Goal: Information Seeking & Learning: Learn about a topic

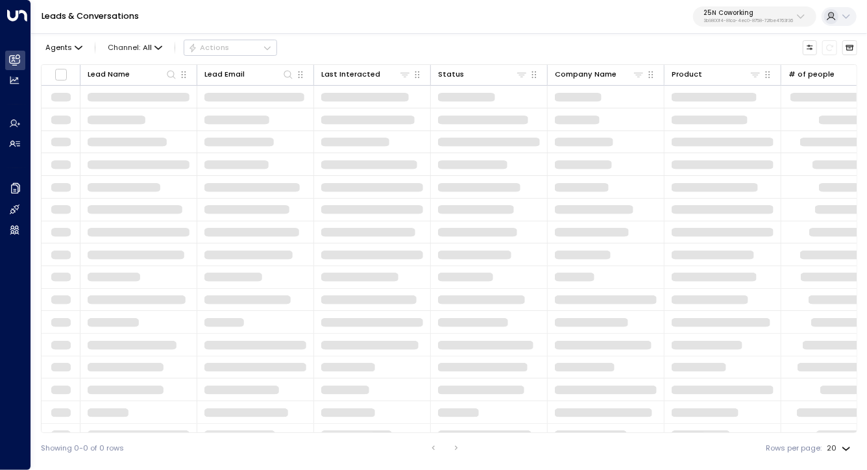
click at [742, 12] on p "25N Coworking" at bounding box center [748, 13] width 90 height 8
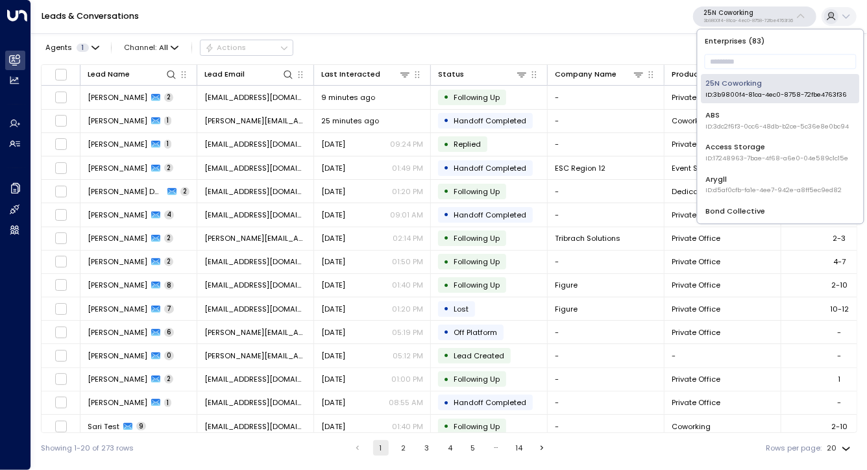
drag, startPoint x: 745, startPoint y: 62, endPoint x: 749, endPoint y: 73, distance: 11.1
click at [746, 63] on input "text" at bounding box center [781, 61] width 152 height 21
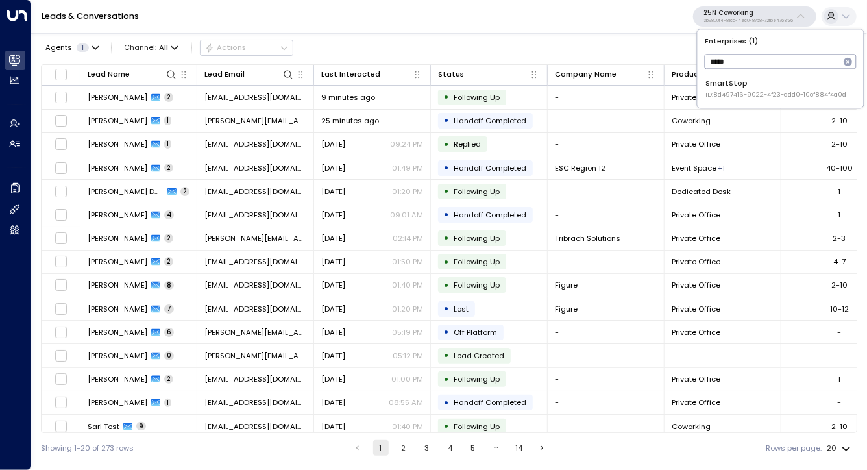
type input "*****"
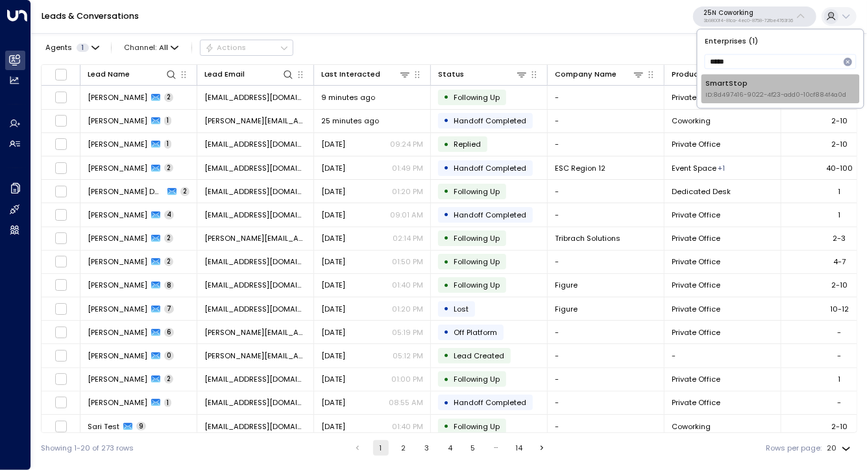
click at [761, 92] on span "ID: 8d497416-9022-4f23-add0-10cf884f4a0d" at bounding box center [775, 94] width 141 height 9
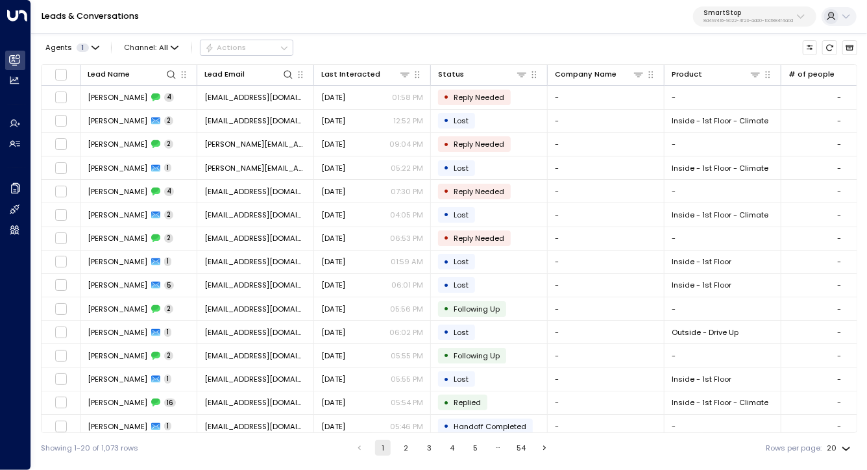
click at [230, 31] on div "Leads & Conversations SmartStop 8d497416-9022-4f23-add0-10cf884f4a0d" at bounding box center [449, 17] width 836 height 34
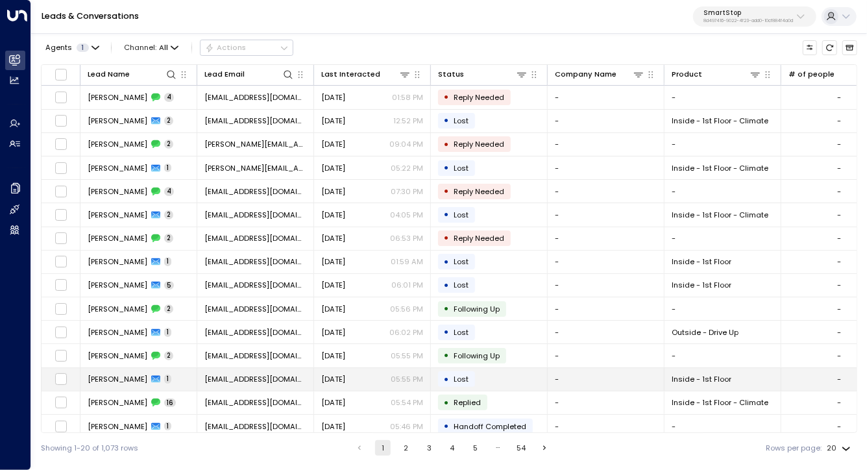
scroll to position [124, 0]
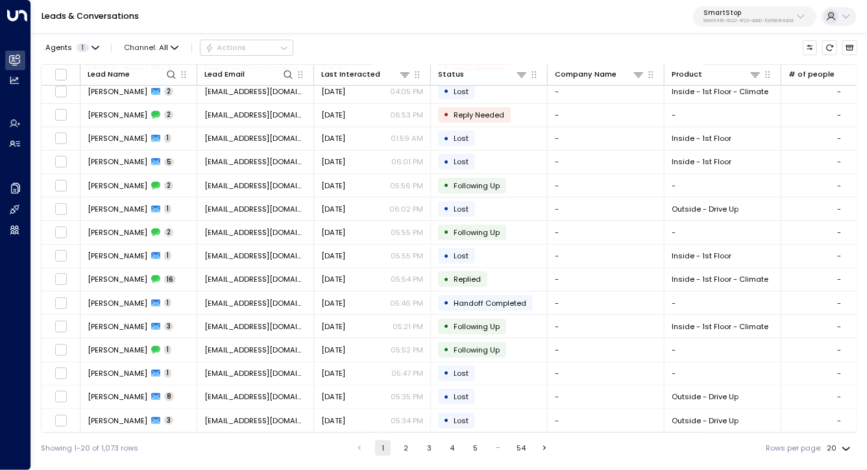
click at [470, 448] on button "5" at bounding box center [475, 448] width 16 height 16
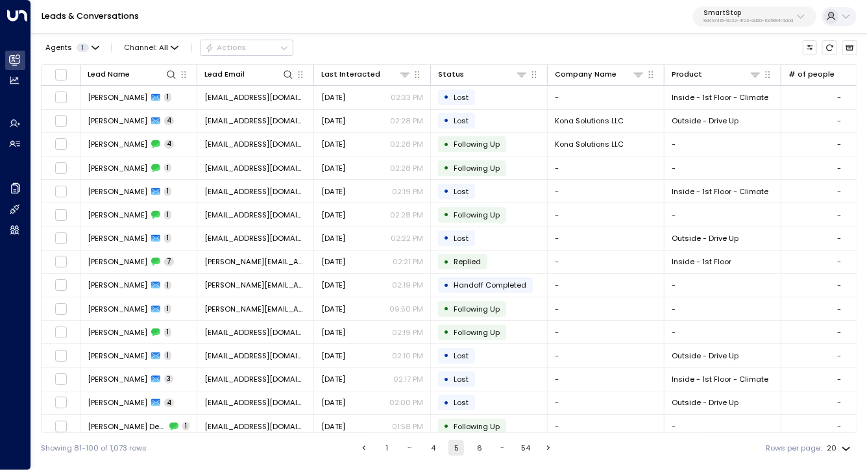
click at [533, 448] on ul "1 … 4 5 6 … 54" at bounding box center [457, 448] width 202 height 16
click at [530, 447] on button "54" at bounding box center [526, 448] width 16 height 16
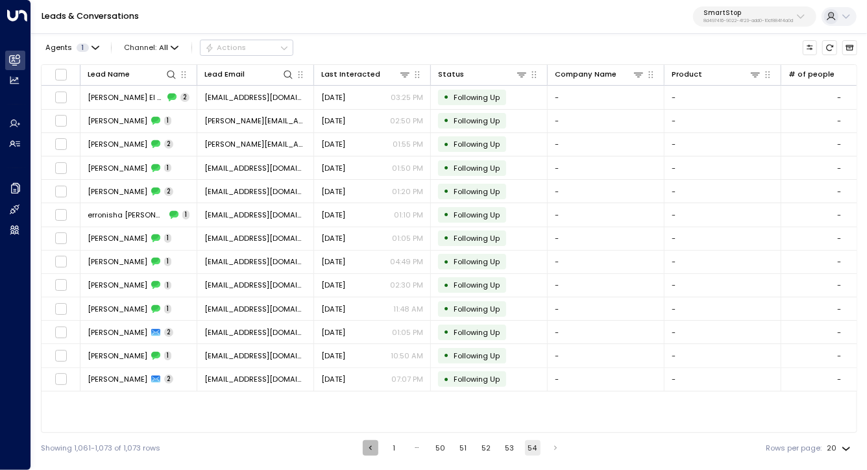
click at [371, 452] on icon "Go to previous page" at bounding box center [370, 447] width 9 height 9
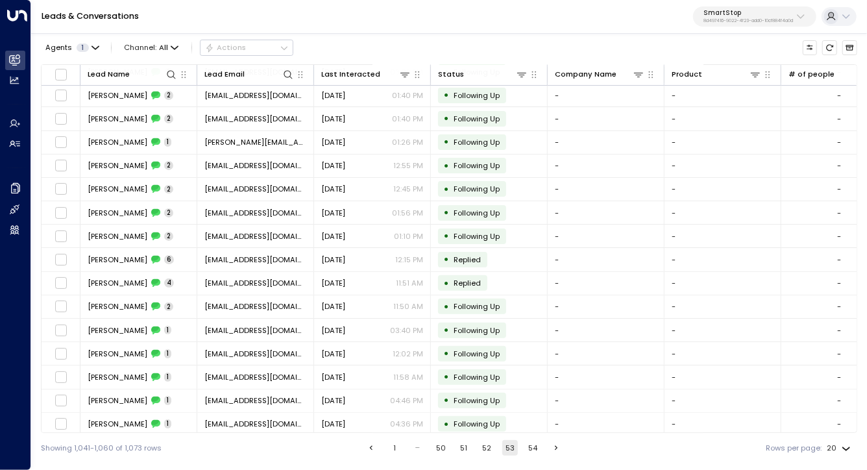
scroll to position [124, 0]
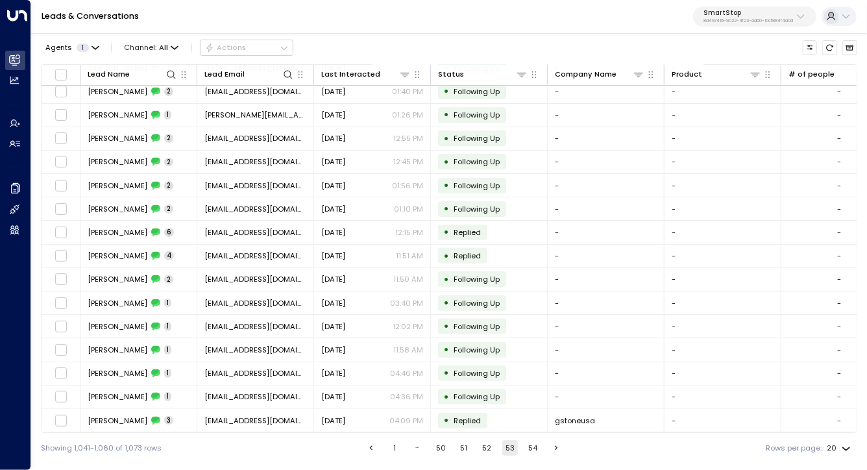
click at [374, 446] on button "Go to previous page" at bounding box center [371, 448] width 16 height 16
click at [373, 445] on button "Go to previous page" at bounding box center [371, 448] width 16 height 16
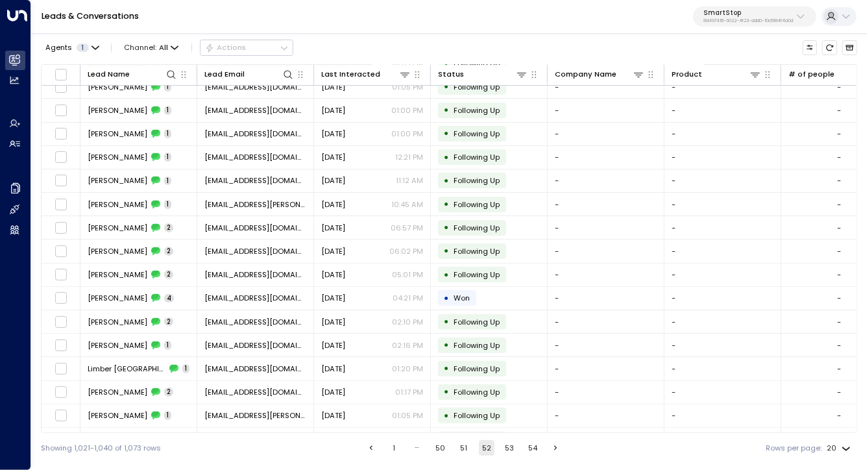
click at [373, 445] on icon "Go to previous page" at bounding box center [371, 447] width 9 height 9
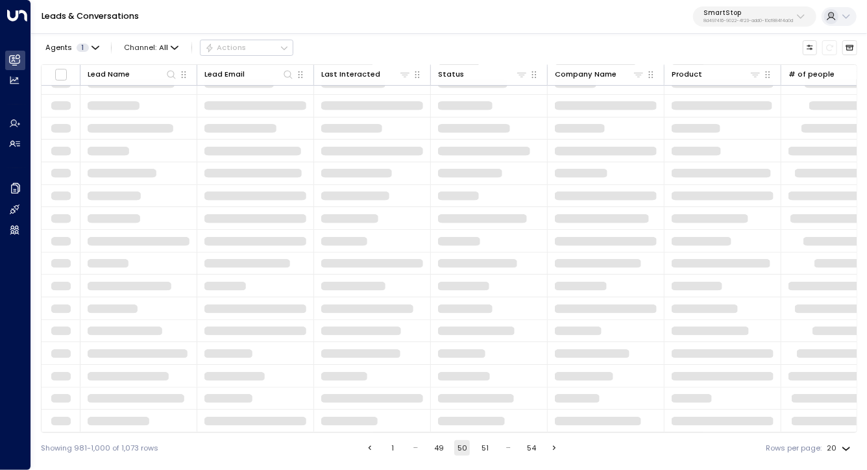
click at [373, 445] on button "Go to previous page" at bounding box center [370, 448] width 16 height 16
click at [373, 445] on li "pagination navigation" at bounding box center [368, 448] width 17 height 16
click at [745, 18] on p "8d497416-9022-4f23-add0-10cf884f4a0d" at bounding box center [748, 20] width 90 height 5
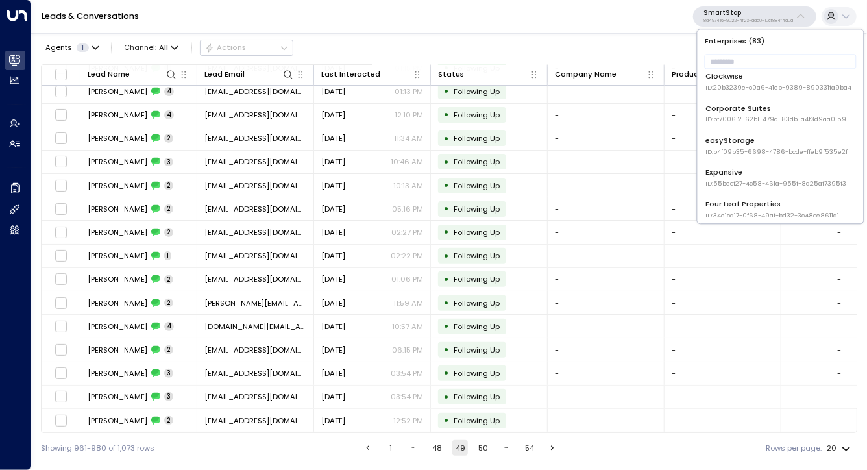
scroll to position [263, 0]
click at [748, 149] on span "ID: b4f09b35-6698-4786-bcde-ffeb9f535e2f" at bounding box center [776, 151] width 142 height 9
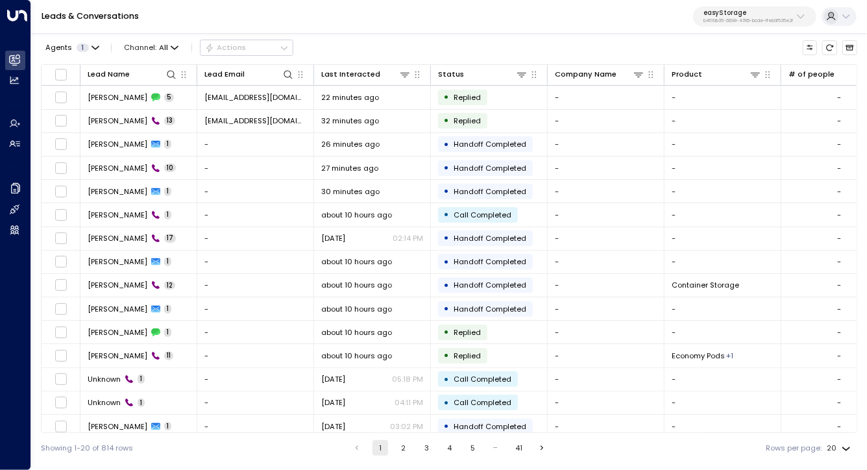
click at [426, 447] on button "3" at bounding box center [427, 448] width 16 height 16
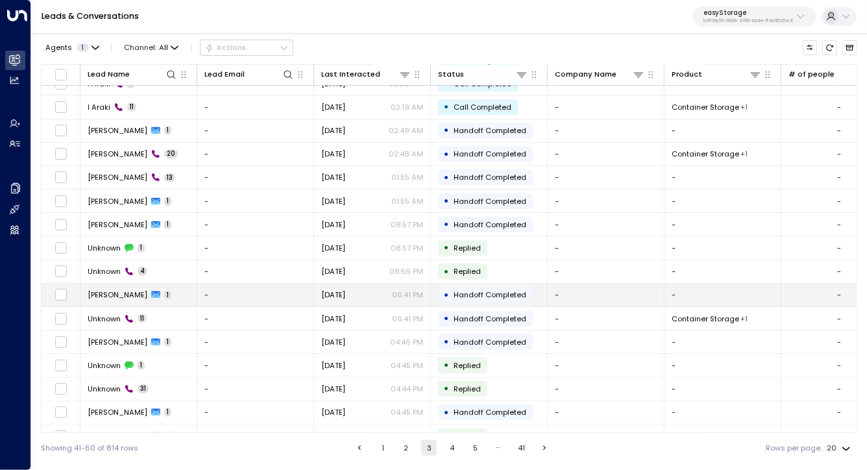
scroll to position [124, 0]
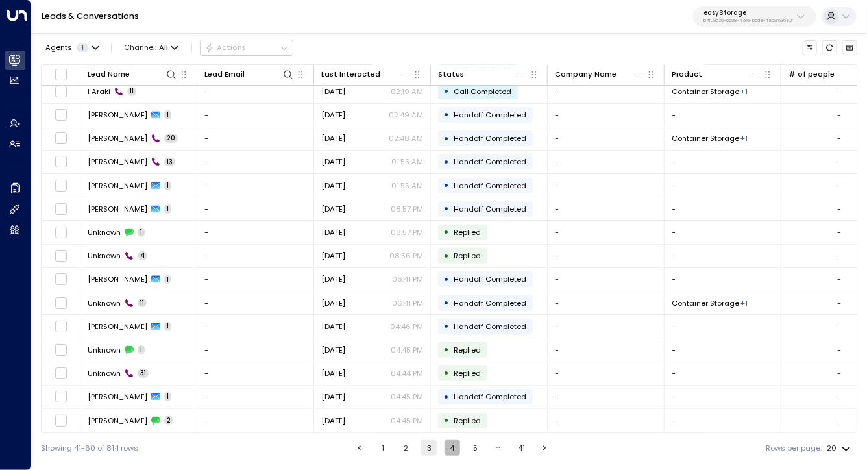
click at [448, 445] on button "4" at bounding box center [453, 448] width 16 height 16
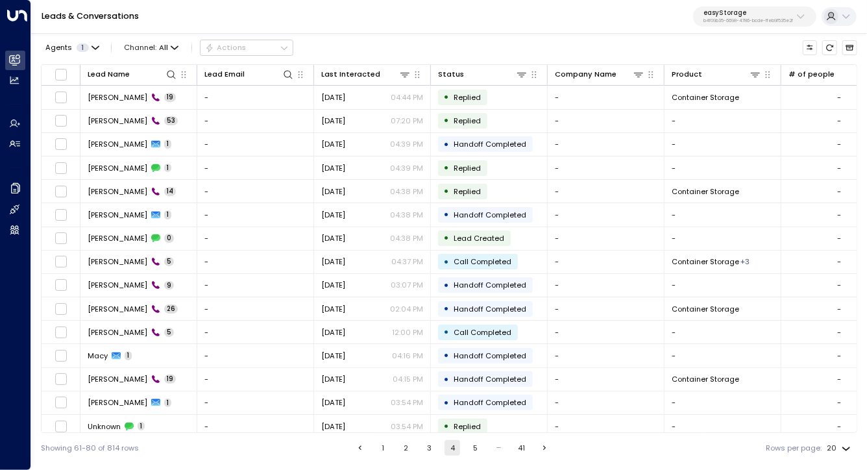
click at [474, 449] on button "5" at bounding box center [476, 448] width 16 height 16
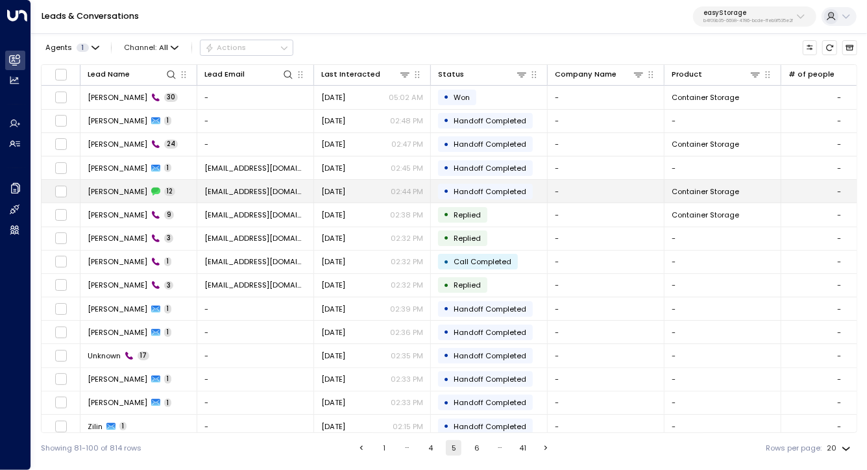
click at [187, 195] on td "Jade Barford 12" at bounding box center [138, 191] width 117 height 23
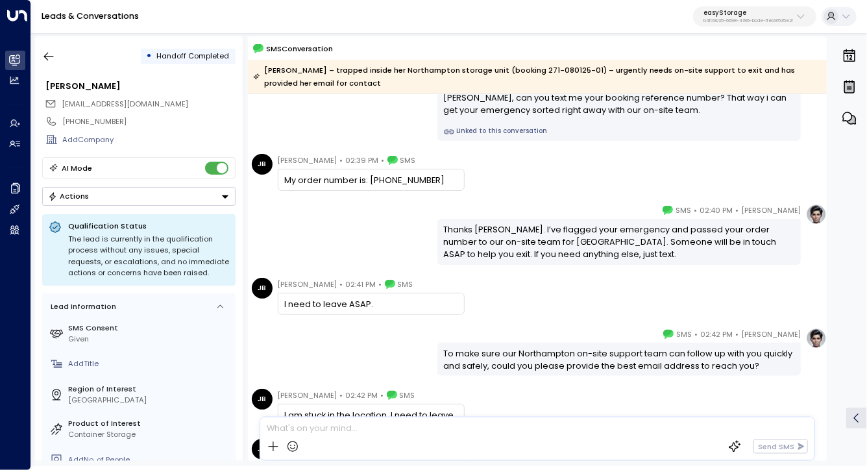
scroll to position [310, 0]
click at [423, 309] on div "I need to leave ASAP." at bounding box center [370, 303] width 173 height 12
click at [421, 368] on div "Eve Morgan • 02:42 PM • SMS To make sure our Northampton on-site support team c…" at bounding box center [537, 351] width 579 height 48
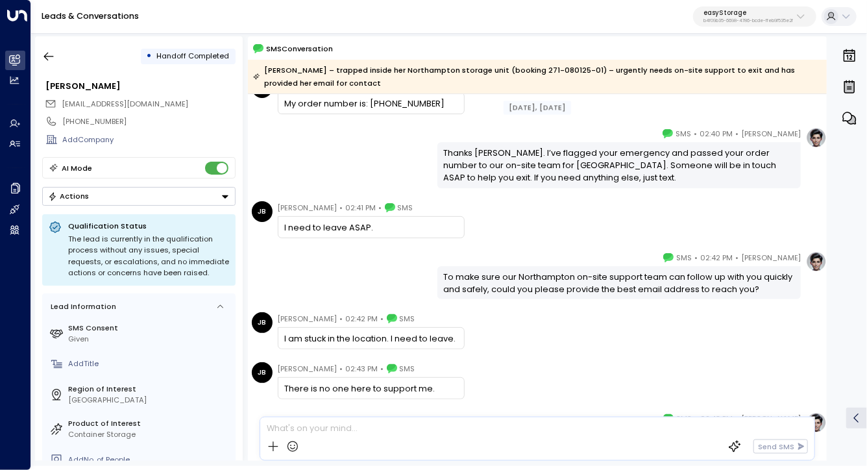
scroll to position [387, 0]
click at [428, 347] on div "I am stuck in the location. I need to leave." at bounding box center [371, 337] width 187 height 22
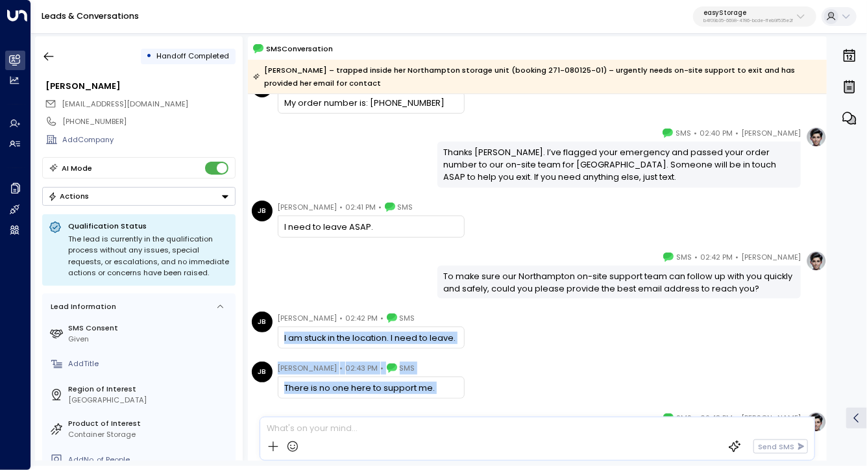
drag, startPoint x: 428, startPoint y: 347, endPoint x: 437, endPoint y: 373, distance: 27.7
click at [437, 373] on div "Aug 11, 2 days ago Eve Morgan • 02:39 PM • SMS Jade, can you text me your booki…" at bounding box center [537, 207] width 579 height 1001
click at [437, 373] on div "Jade Barford • 02:43 PM • SMS There is no one here to support me." at bounding box center [371, 379] width 187 height 37
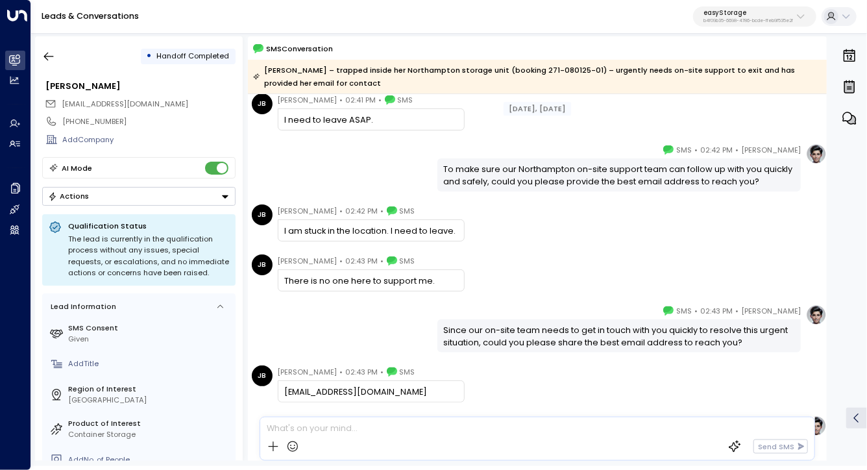
scroll to position [495, 0]
click at [470, 334] on div "Since our on-site team needs to get in touch with you quickly to resolve this u…" at bounding box center [619, 335] width 351 height 25
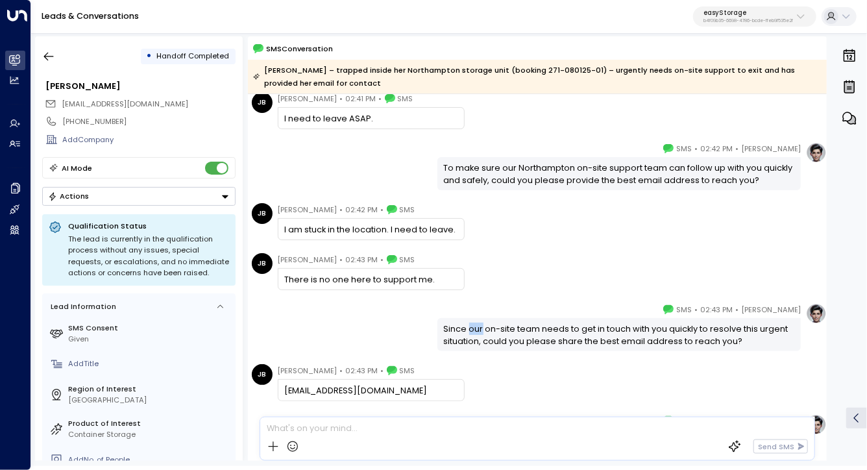
click at [470, 334] on div "Since our on-site team needs to get in touch with you quickly to resolve this u…" at bounding box center [619, 335] width 351 height 25
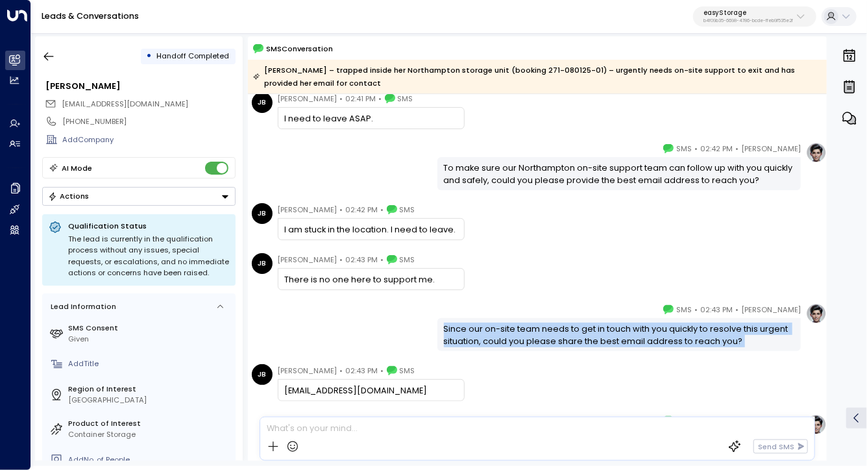
click at [470, 334] on div "Since our on-site team needs to get in touch with you quickly to resolve this u…" at bounding box center [619, 335] width 351 height 25
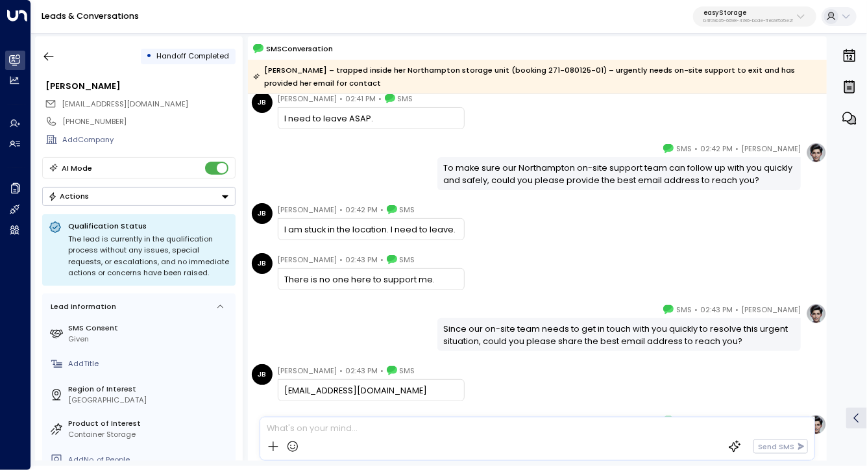
click at [512, 365] on div "JB Jade Barford • 02:43 PM • SMS jadeamy92@hotmail.co.uk" at bounding box center [539, 382] width 575 height 37
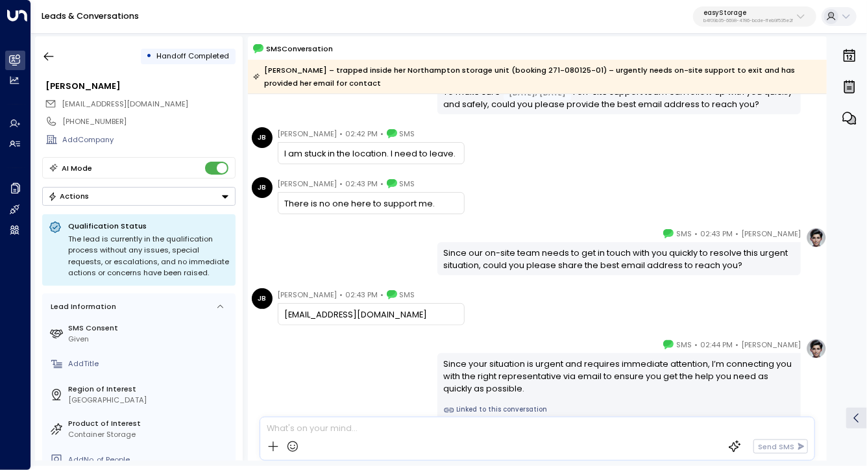
click at [512, 365] on div "Since your situation is urgent and requires immediate attention, I’m connecting…" at bounding box center [619, 377] width 351 height 38
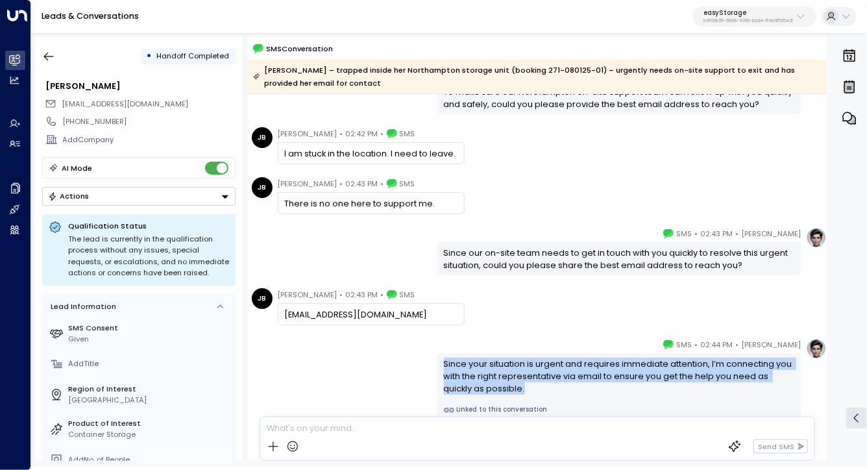
click at [512, 365] on div "Since your situation is urgent and requires immediate attention, I’m connecting…" at bounding box center [619, 377] width 351 height 38
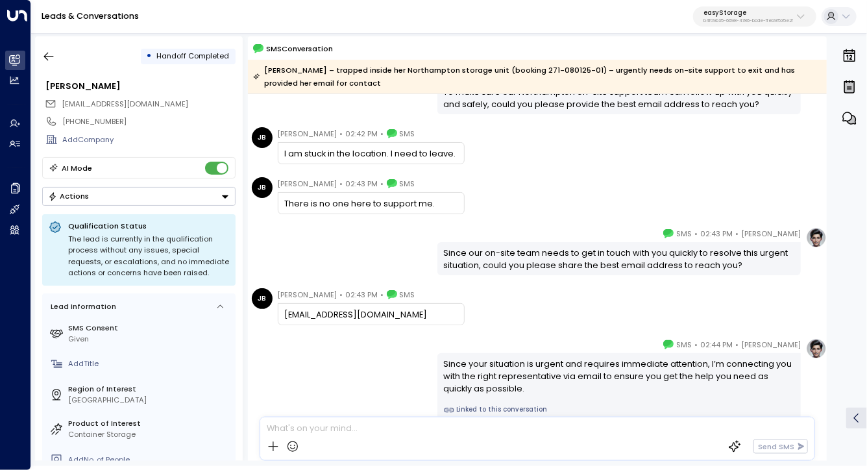
click at [517, 334] on div "Aug 11, 2 days ago JB Jade Barford • 02:41 PM • SMS I need to leave ASAP. Eve M…" at bounding box center [537, 23] width 579 height 1001
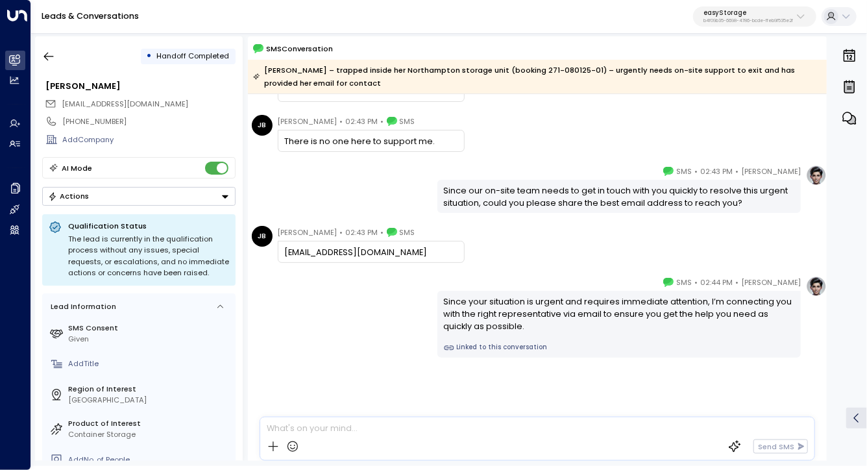
scroll to position [633, 0]
click at [508, 347] on link "Linked to this conversation" at bounding box center [619, 348] width 351 height 10
click at [56, 63] on button "button" at bounding box center [48, 56] width 23 height 23
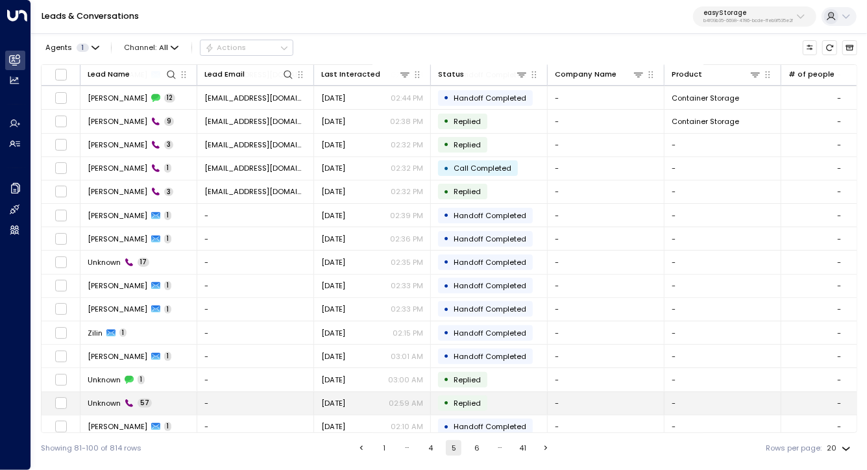
scroll to position [124, 0]
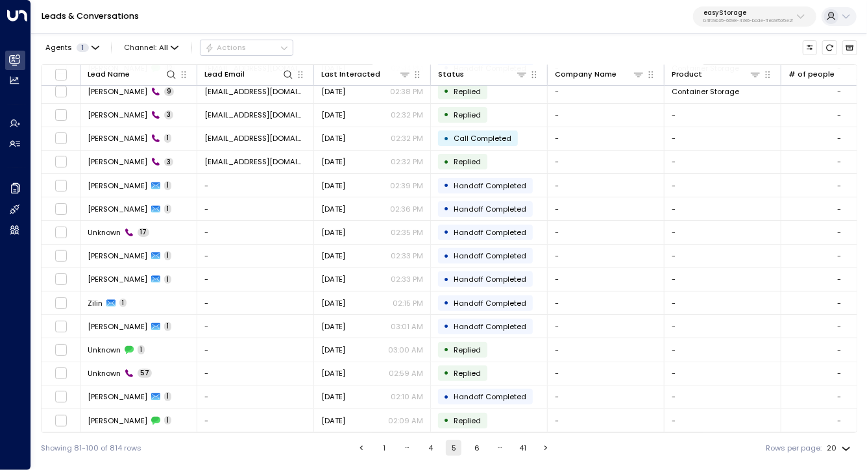
click at [479, 450] on button "6" at bounding box center [477, 448] width 16 height 16
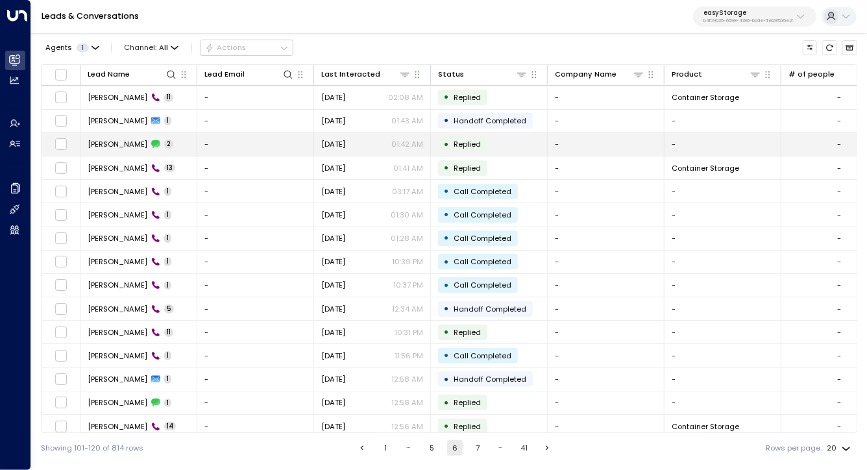
click at [174, 136] on td "John Swift 2" at bounding box center [138, 144] width 117 height 23
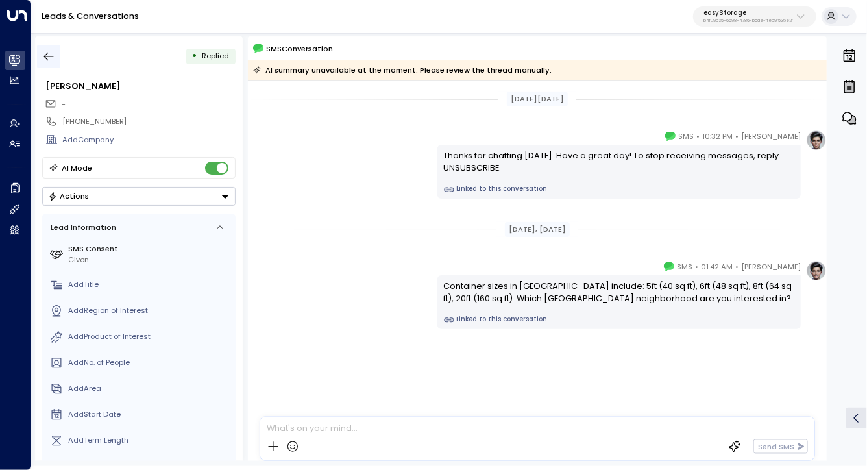
click at [49, 58] on icon "button" at bounding box center [48, 56] width 13 height 13
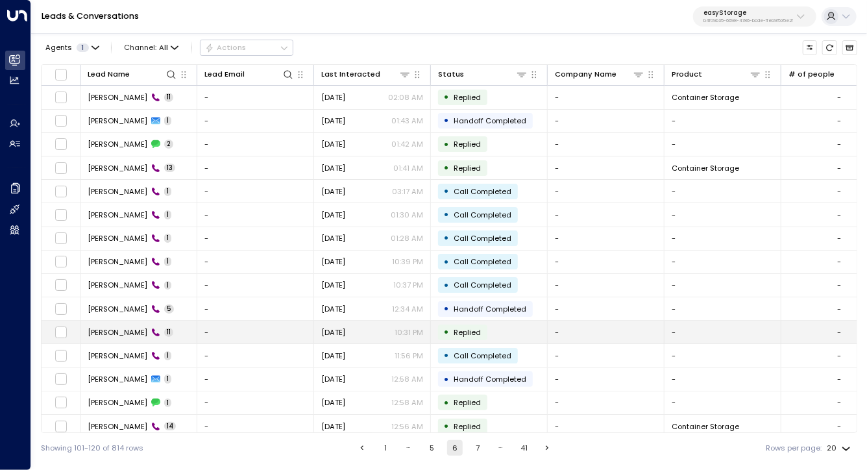
scroll to position [124, 0]
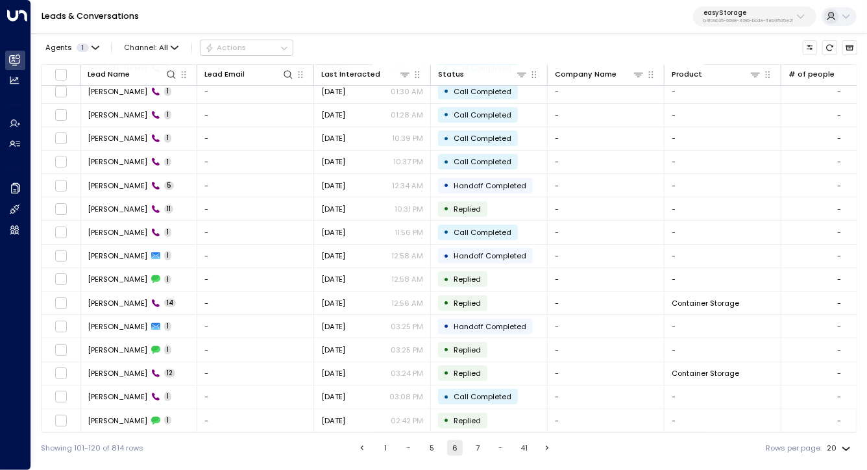
click at [470, 445] on button "7" at bounding box center [478, 448] width 16 height 16
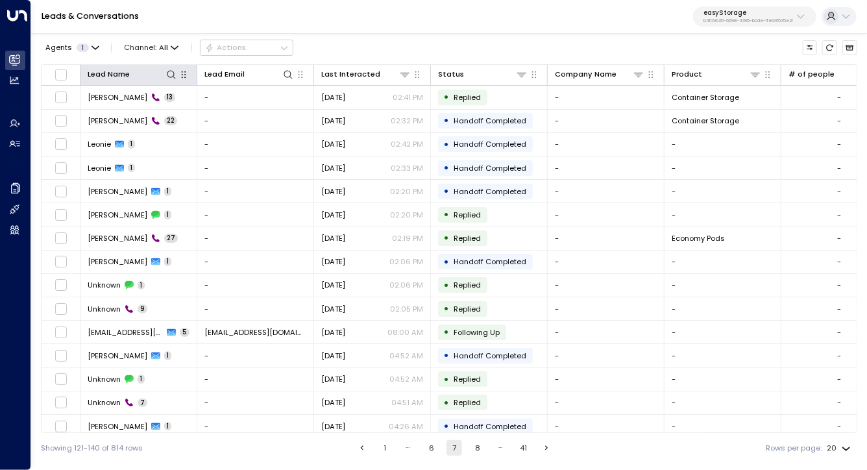
click at [186, 77] on icon "button" at bounding box center [183, 74] width 10 height 10
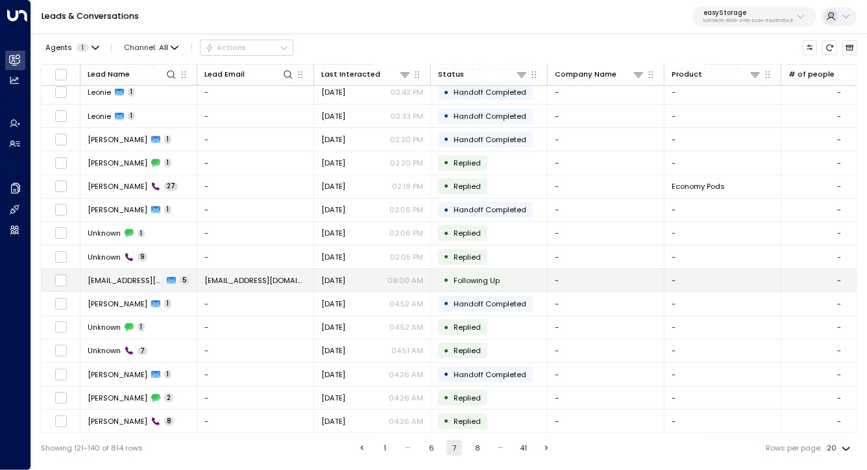
scroll to position [124, 0]
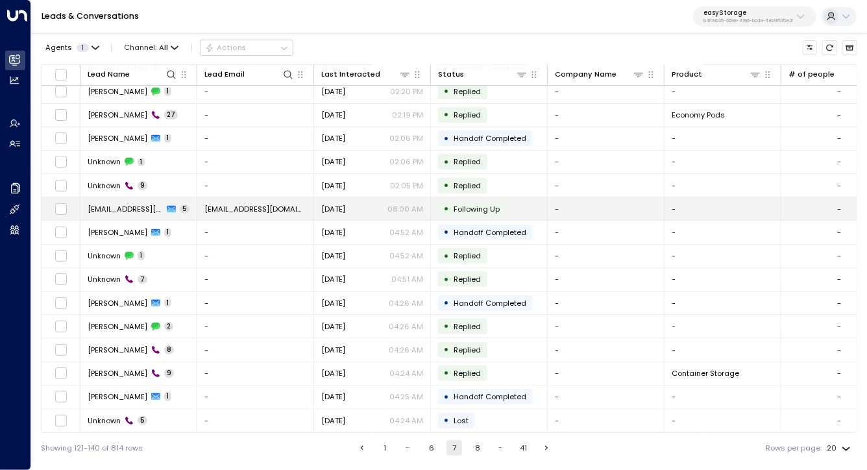
click at [164, 213] on td "noreply@aircall.io 5" at bounding box center [138, 208] width 117 height 23
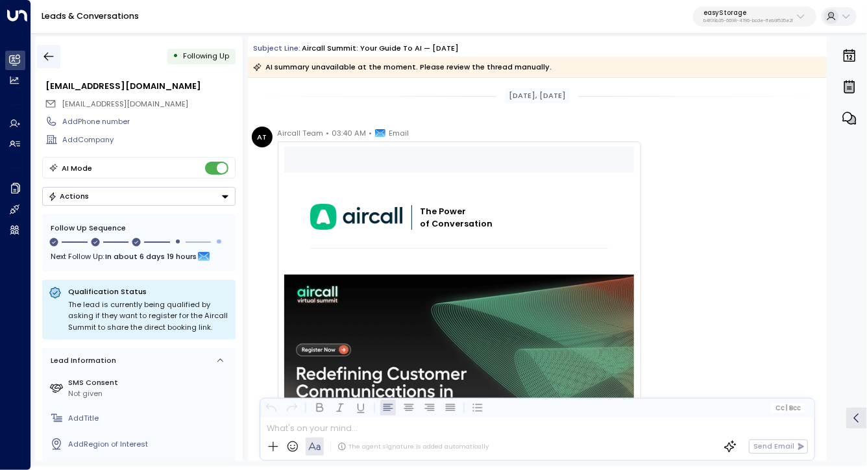
click at [40, 52] on button "button" at bounding box center [48, 56] width 23 height 23
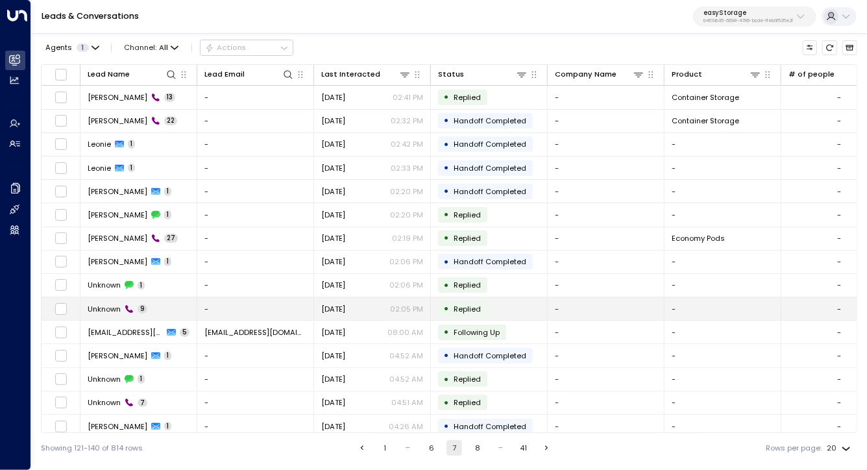
scroll to position [124, 0]
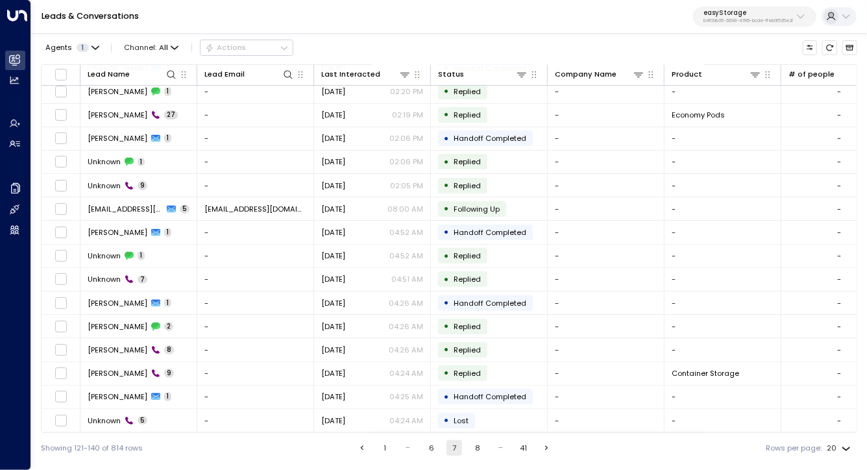
click at [772, 30] on div "Leads & Conversations easyStorage b4f09b35-6698-4786-bcde-ffeb9f535e2f" at bounding box center [449, 17] width 836 height 34
click at [771, 14] on p "easyStorage" at bounding box center [748, 13] width 90 height 8
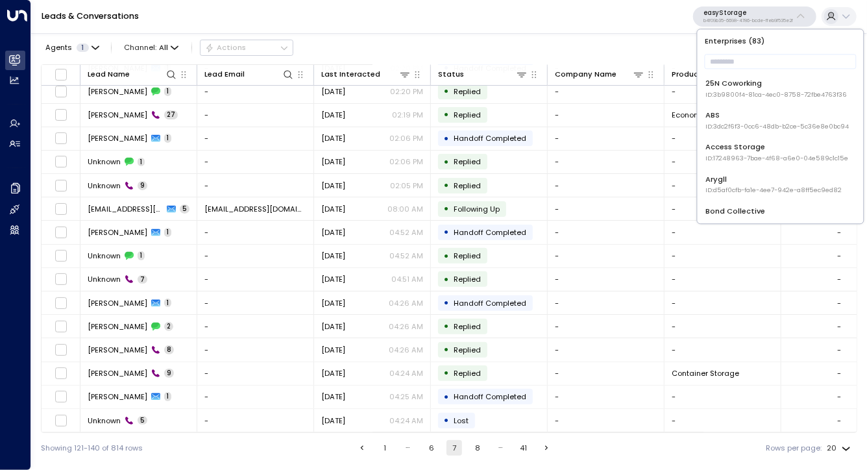
click at [565, 36] on div "Agents 1 Channel: All Actions" at bounding box center [449, 47] width 816 height 23
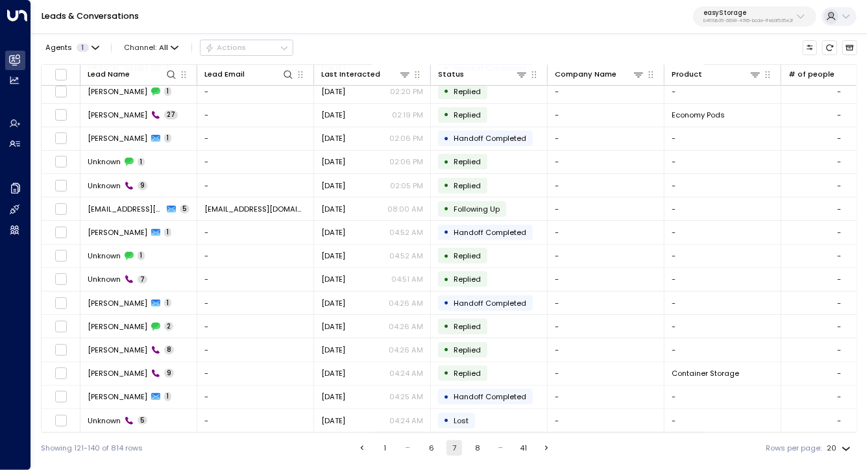
click at [356, 23] on div "Leads & Conversations easyStorage b4f09b35-6698-4786-bcde-ffeb9f535e2f" at bounding box center [449, 17] width 836 height 34
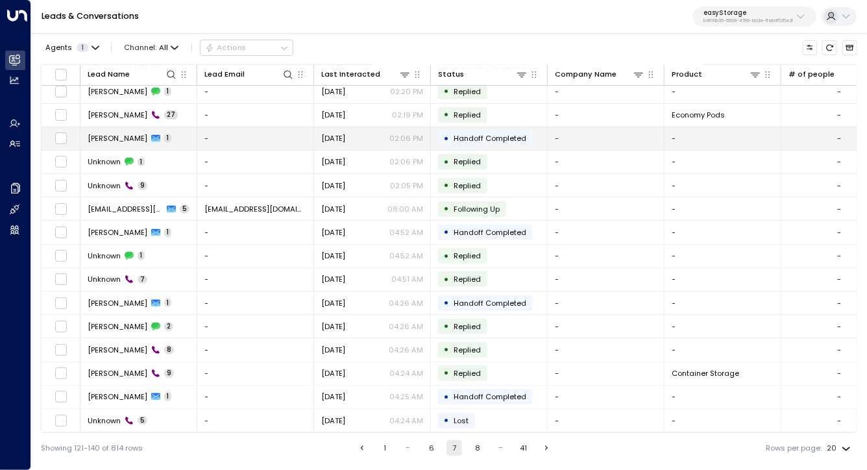
scroll to position [0, 0]
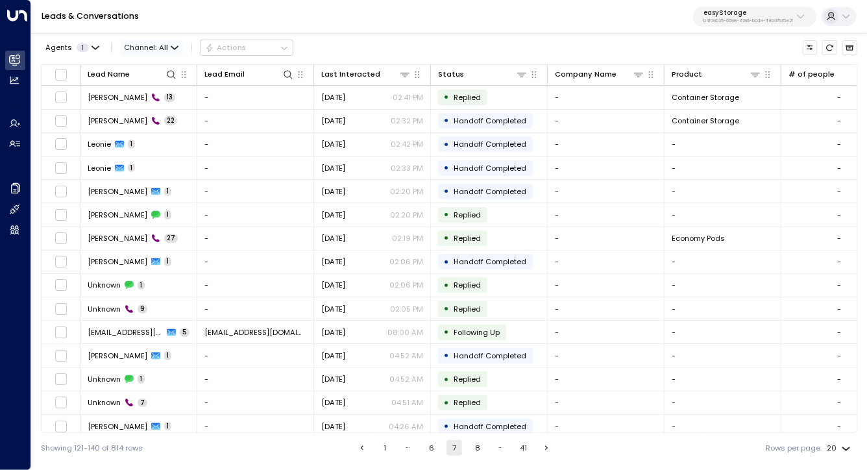
click at [168, 47] on span "Channel: All" at bounding box center [151, 47] width 63 height 14
click at [156, 108] on p "Email" at bounding box center [155, 113] width 45 height 11
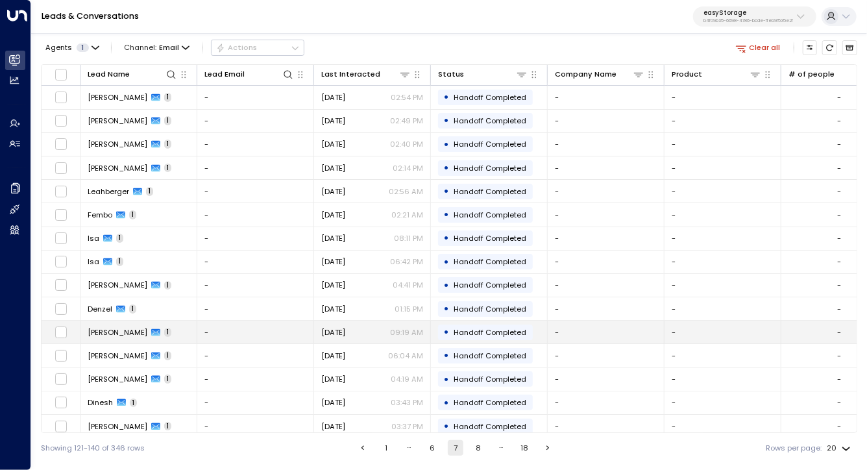
scroll to position [124, 0]
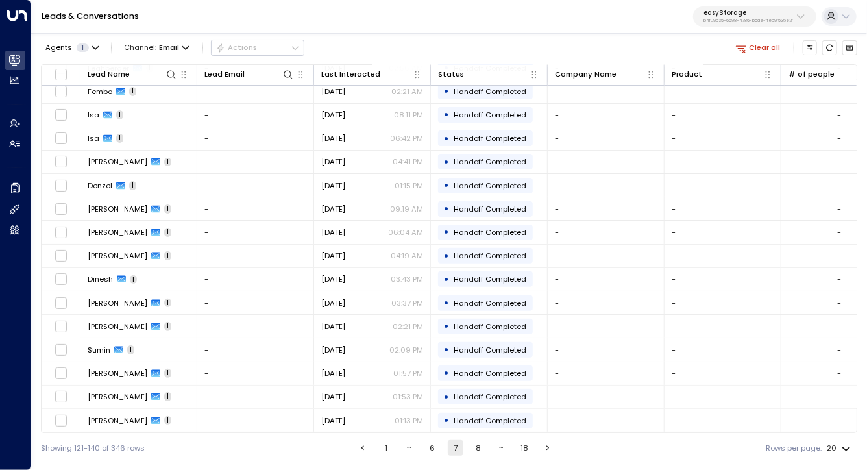
click at [384, 446] on button "1" at bounding box center [386, 448] width 16 height 16
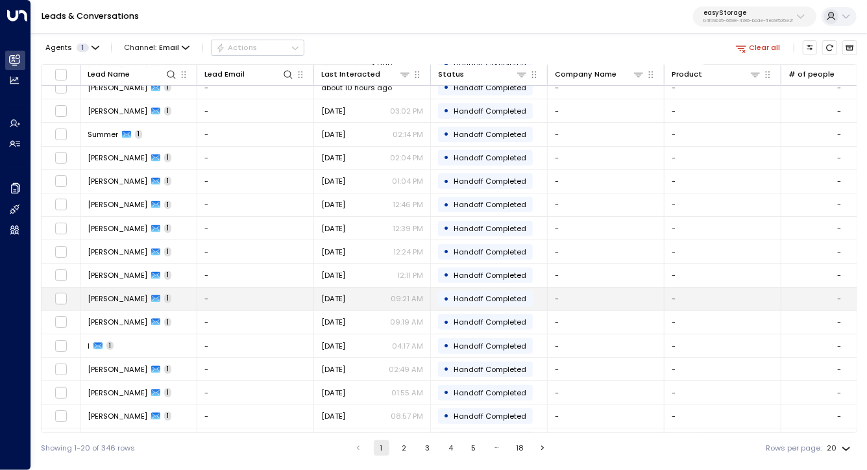
scroll to position [124, 0]
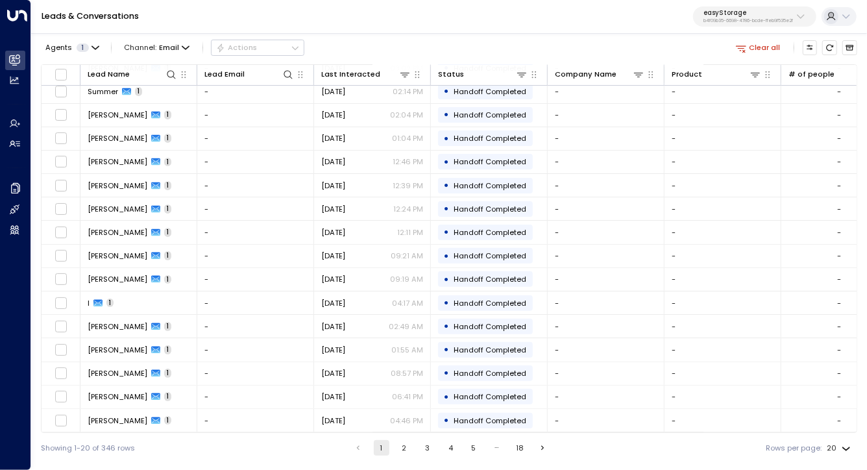
click at [404, 445] on button "2" at bounding box center [404, 448] width 16 height 16
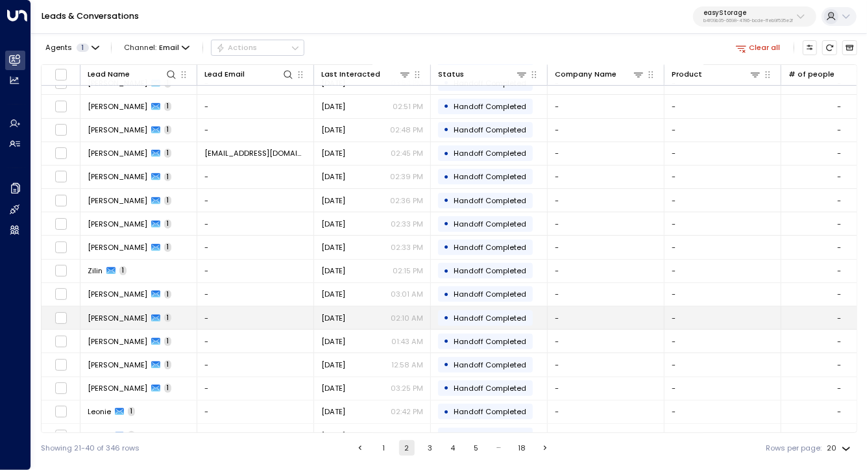
scroll to position [124, 0]
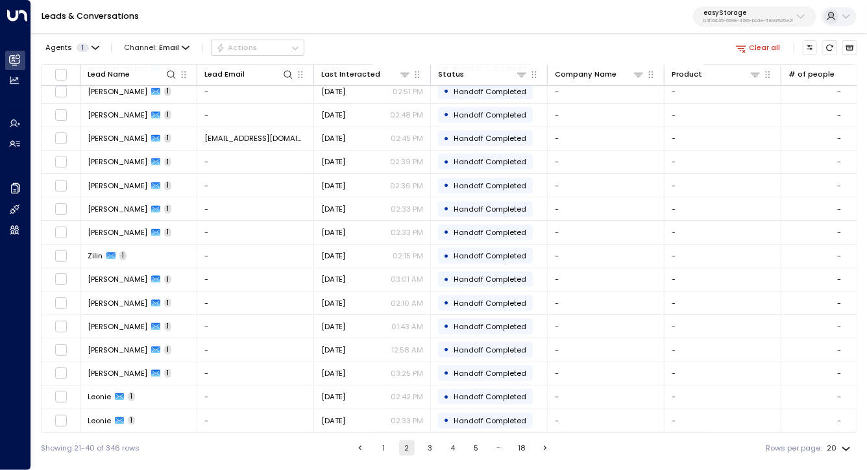
click at [430, 452] on button "3" at bounding box center [430, 448] width 16 height 16
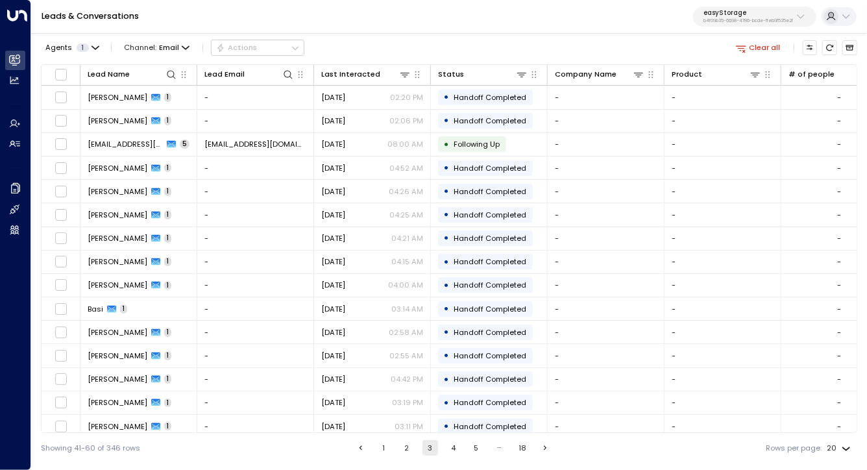
click at [453, 443] on button "4" at bounding box center [453, 448] width 16 height 16
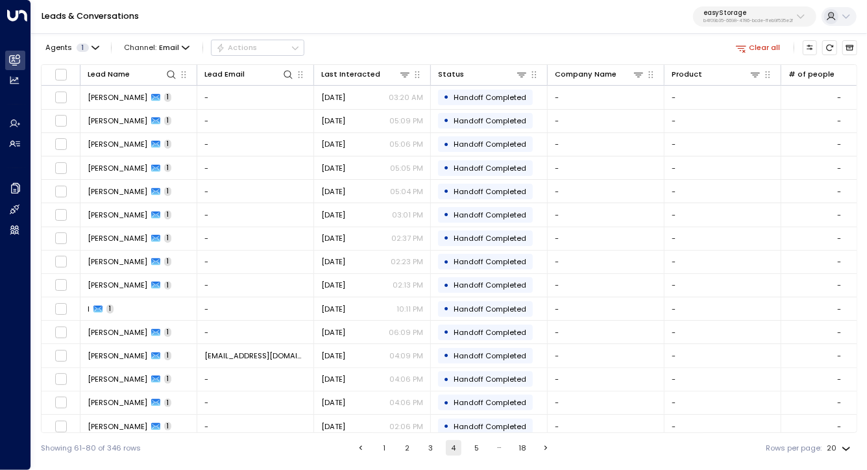
click at [784, 19] on p "b4f09b35-6698-4786-bcde-ffeb9f535e2f" at bounding box center [748, 20] width 90 height 5
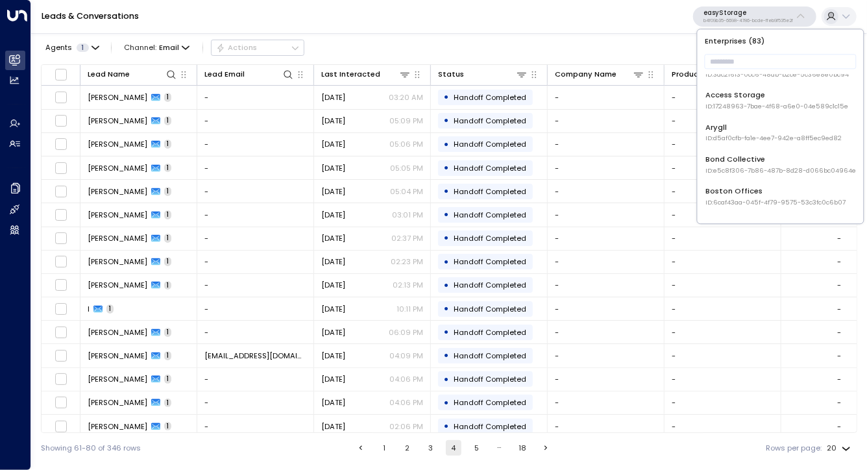
scroll to position [71, 0]
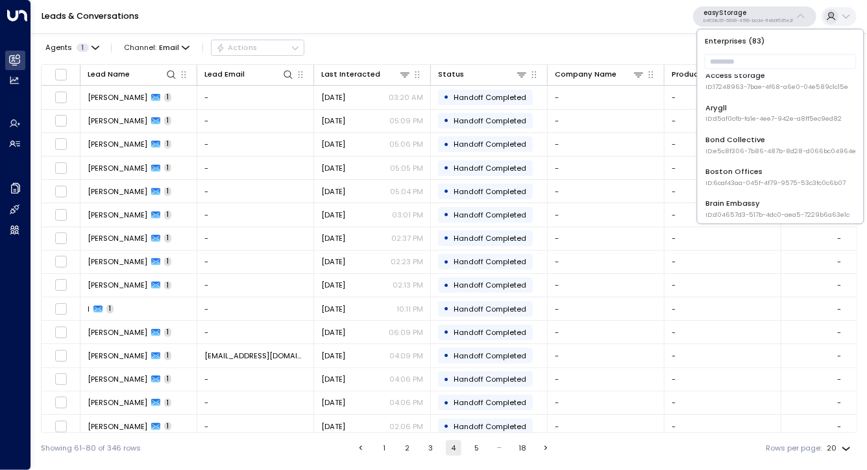
click at [757, 152] on span "ID: e5c8f306-7b86-487b-8d28-d066bc04964e" at bounding box center [780, 151] width 151 height 9
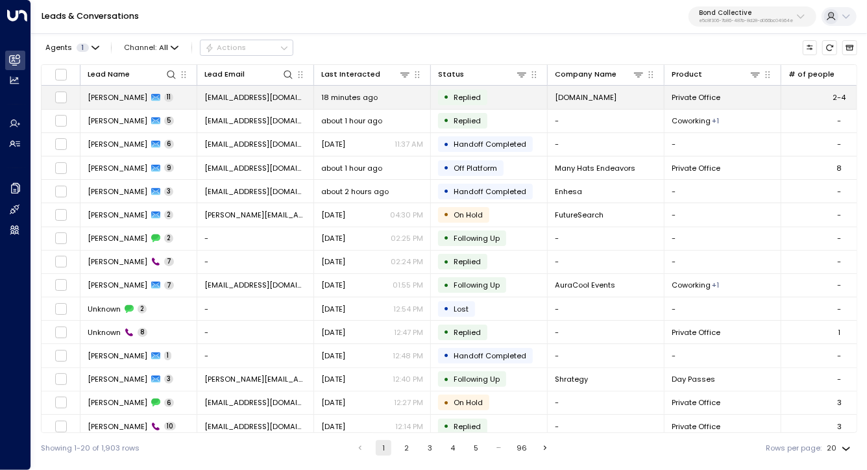
click at [110, 93] on span "Lauryn Huston" at bounding box center [118, 97] width 60 height 10
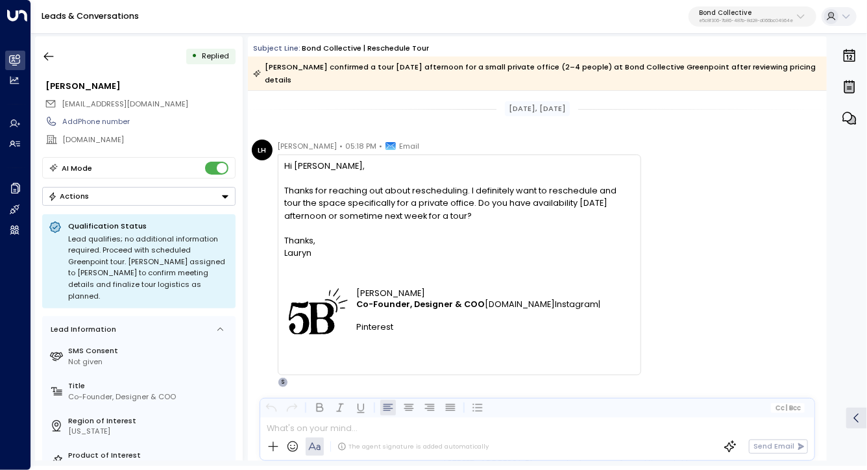
drag, startPoint x: 484, startPoint y: 133, endPoint x: 700, endPoint y: 215, distance: 230.4
click at [688, 209] on div "LH Lauryn Huston • 05:18 PM • Email Hi Sara, Thanks for reaching out about resc…" at bounding box center [539, 264] width 575 height 248
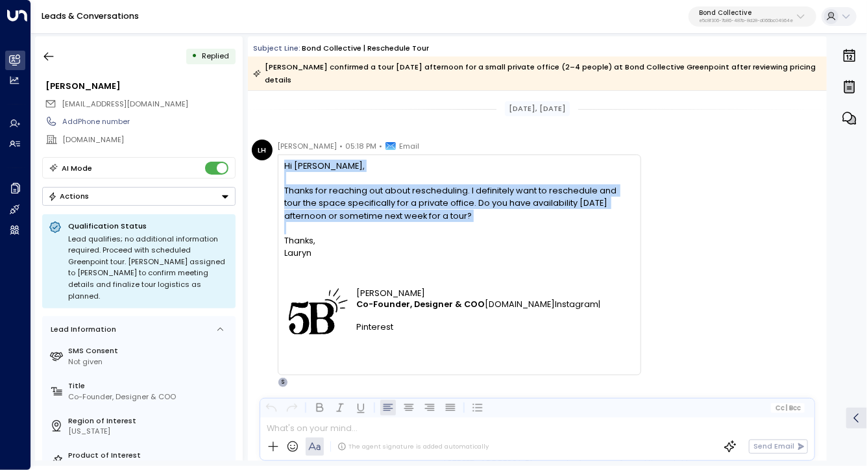
click at [700, 215] on div "LH Lauryn Huston • 05:18 PM • Email Hi Sara, Thanks for reaching out about resc…" at bounding box center [539, 264] width 575 height 248
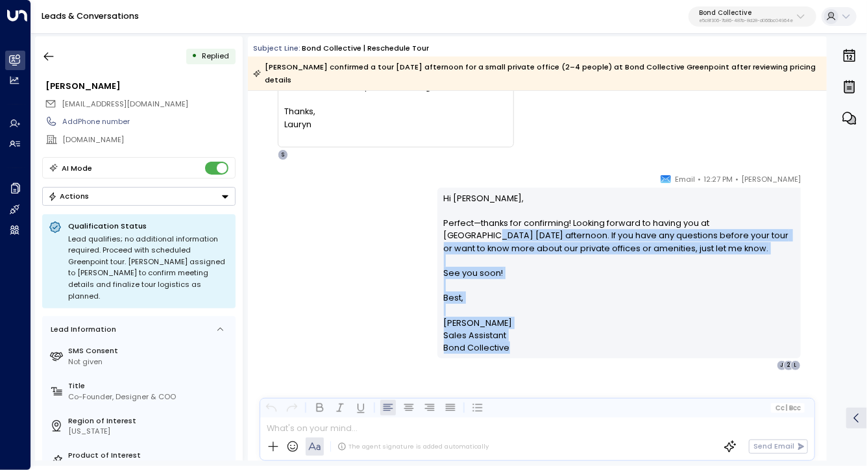
drag, startPoint x: 376, startPoint y: 257, endPoint x: 378, endPoint y: 345, distance: 88.3
click at [378, 345] on div "Sara Miller • 12:27 PM • Email Hi Lauryn, Perfect—thanks for confirming! Lookin…" at bounding box center [537, 272] width 579 height 198
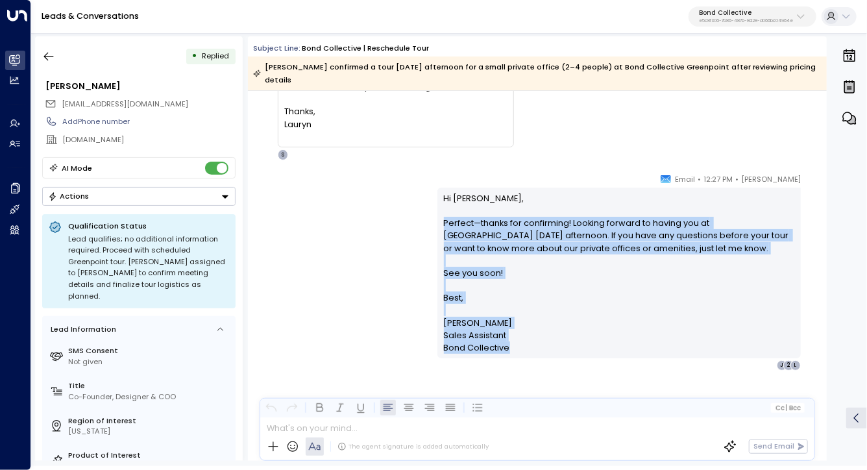
drag, startPoint x: 368, startPoint y: 213, endPoint x: 616, endPoint y: 328, distance: 273.8
click at [616, 329] on div "Sara Miller • 12:27 PM • Email Hi Lauryn, Perfect—thanks for confirming! Lookin…" at bounding box center [537, 272] width 579 height 198
click at [616, 328] on p "Hi Lauryn, Perfect—thanks for confirming! Looking forward to having you at Gree…" at bounding box center [619, 273] width 351 height 162
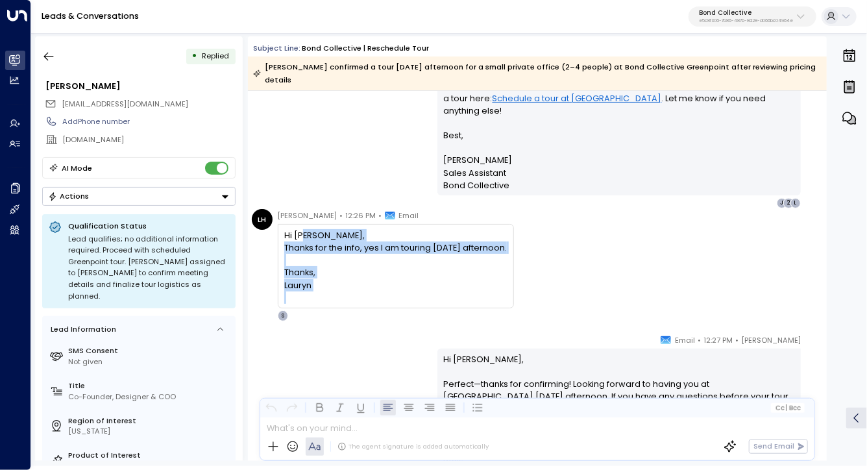
drag, startPoint x: 304, startPoint y: 224, endPoint x: 456, endPoint y: 280, distance: 162.4
click at [456, 280] on div "Hi Sara, Thanks for the info, yes I am touring tomorrow afternoon. Thanks, Laur…" at bounding box center [395, 266] width 223 height 75
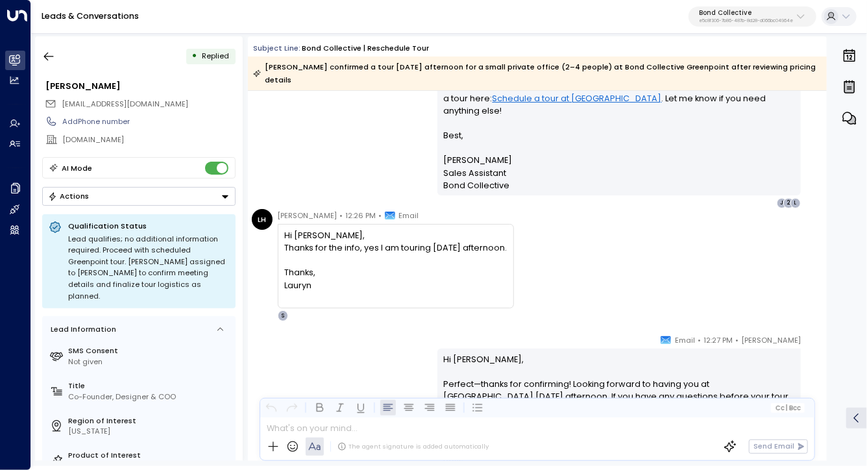
click at [458, 291] on div at bounding box center [395, 297] width 223 height 12
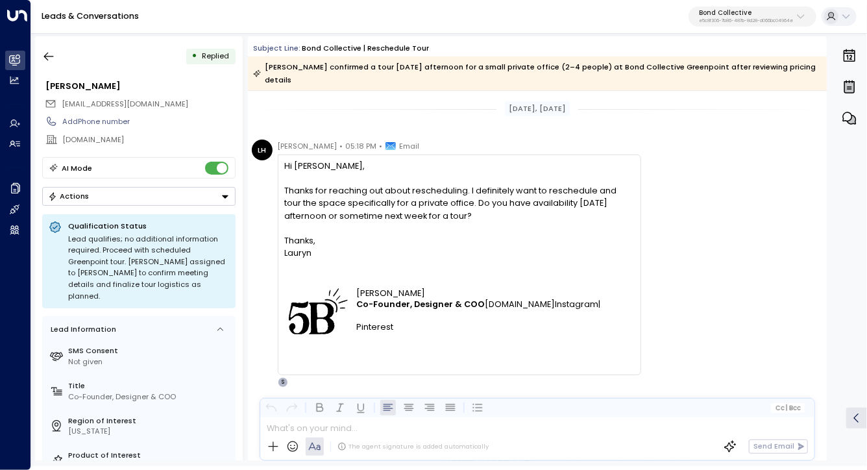
drag, startPoint x: 467, startPoint y: 158, endPoint x: 703, endPoint y: 299, distance: 274.4
click at [704, 300] on div "LH Lauryn Huston • 05:18 PM • Email Hi Sara, Thanks for reaching out about resc…" at bounding box center [539, 264] width 575 height 248
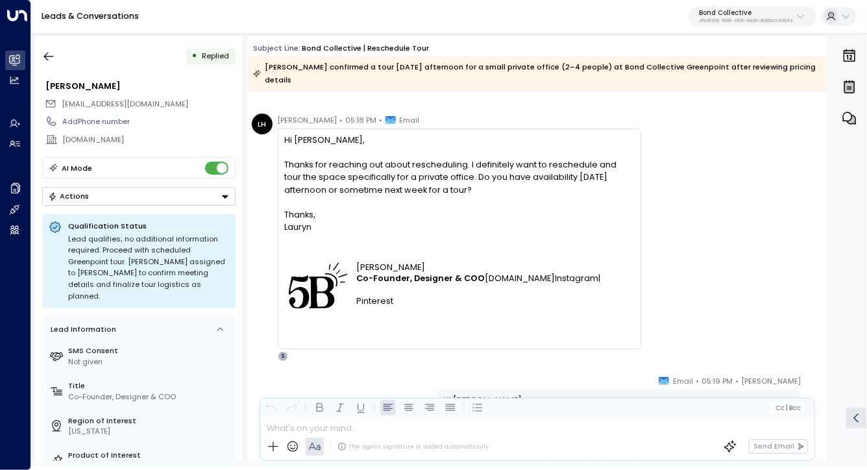
click at [409, 160] on div "Thanks for reaching out about rescheduling. I definitely want to reschedule and…" at bounding box center [459, 177] width 350 height 38
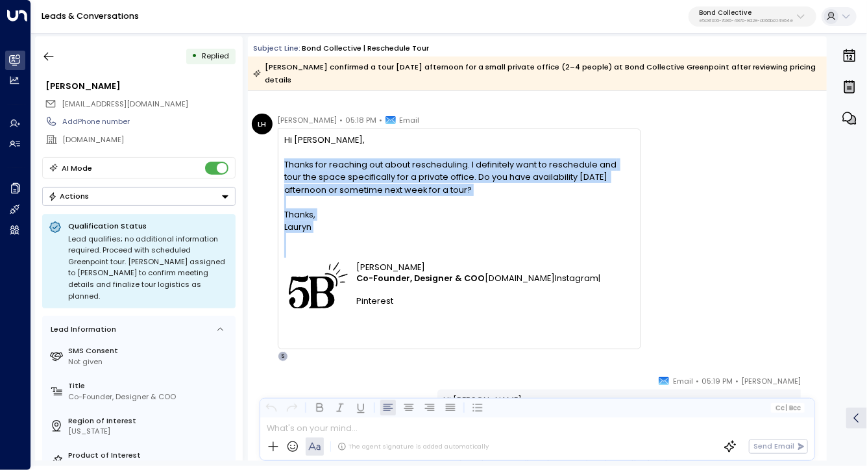
drag, startPoint x: 409, startPoint y: 160, endPoint x: 504, endPoint y: 306, distance: 174.1
click at [504, 306] on div "Hi Sara, Thanks for reaching out about rescheduling. I definitely want to resch…" at bounding box center [459, 233] width 350 height 199
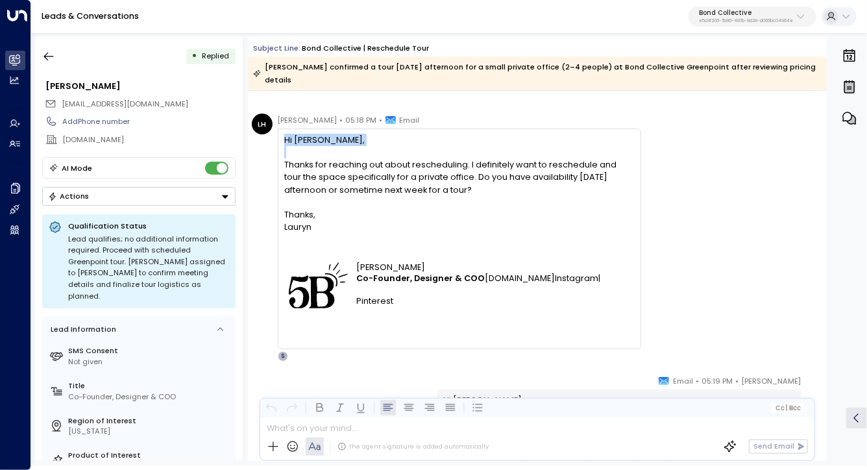
click at [493, 180] on div "Thanks for reaching out about rescheduling. I definitely want to reschedule and…" at bounding box center [459, 177] width 350 height 38
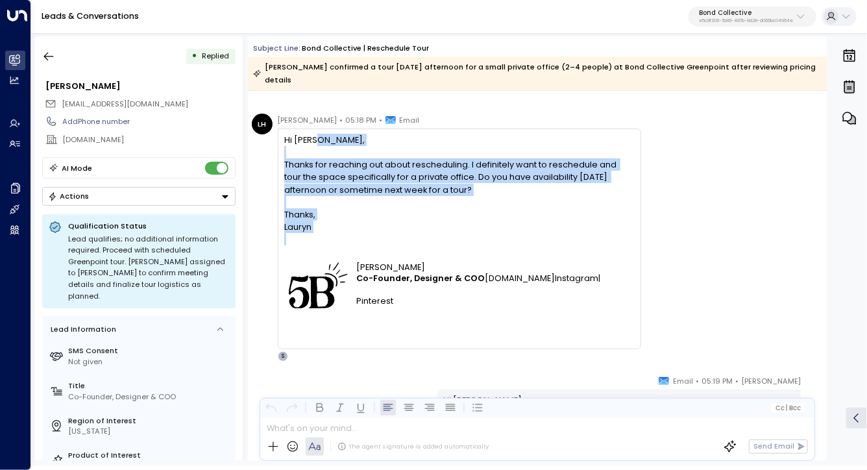
drag, startPoint x: 559, startPoint y: 219, endPoint x: 578, endPoint y: 241, distance: 29.0
click at [578, 241] on div "Hi Sara, Thanks for reaching out about rescheduling. I definitely want to resch…" at bounding box center [459, 233] width 350 height 199
click at [579, 245] on div at bounding box center [459, 251] width 350 height 12
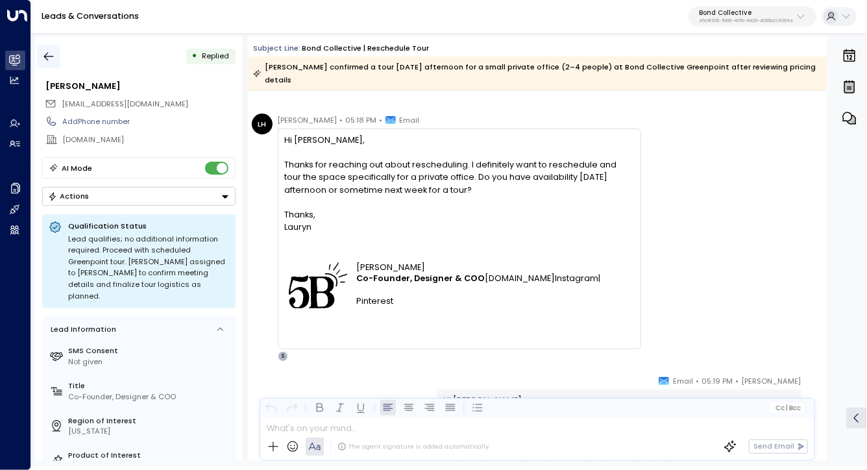
click at [56, 49] on button "button" at bounding box center [48, 56] width 23 height 23
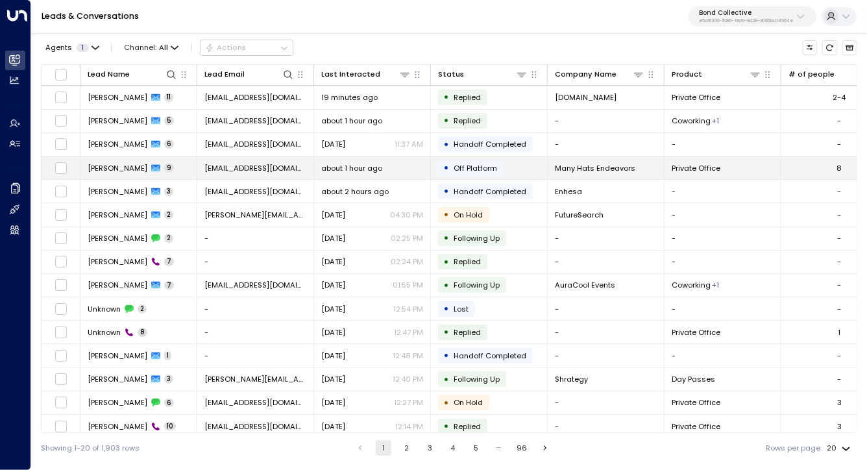
click at [115, 166] on span "Grace Pozniak" at bounding box center [118, 168] width 60 height 10
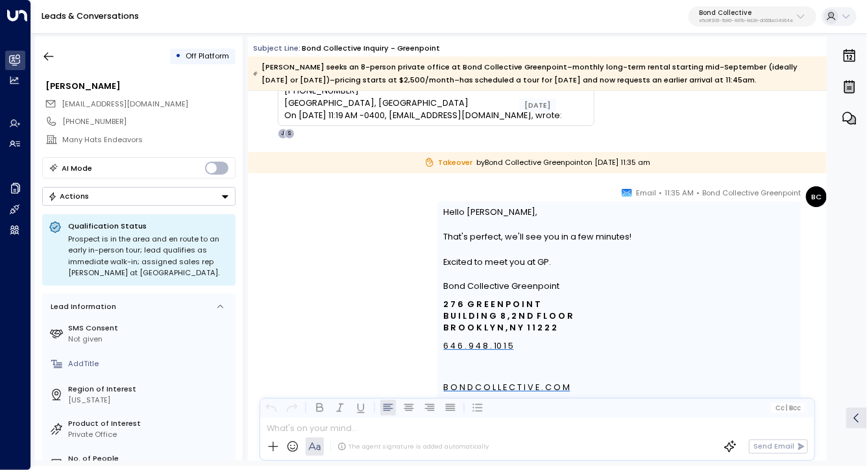
scroll to position [2866, 0]
click at [549, 240] on div "That's perfect, we'll see you in a few minutes!" at bounding box center [619, 238] width 351 height 12
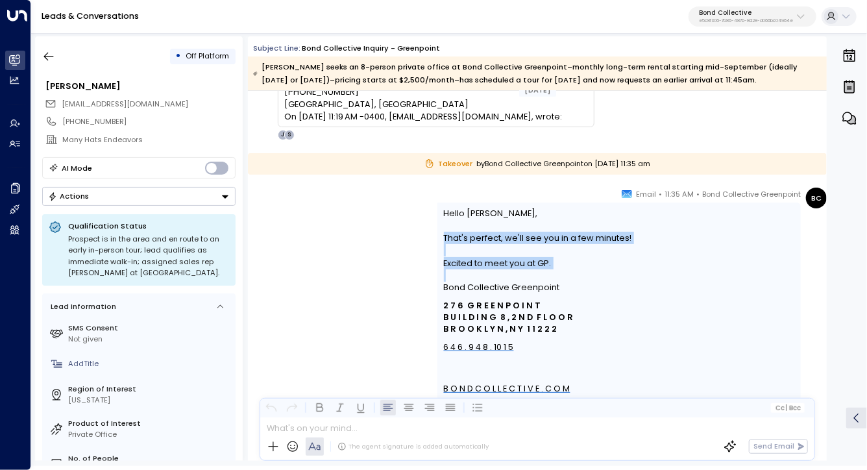
drag, startPoint x: 549, startPoint y: 240, endPoint x: 616, endPoint y: 276, distance: 76.3
click at [616, 276] on div "Hello Grace, That's perfect, we'll see you in a few minutes! Excited to meet yo…" at bounding box center [619, 346] width 351 height 279
click at [616, 288] on p "Bond Collective Greenpoint" at bounding box center [619, 288] width 351 height 12
drag, startPoint x: 616, startPoint y: 288, endPoint x: 578, endPoint y: 216, distance: 81.3
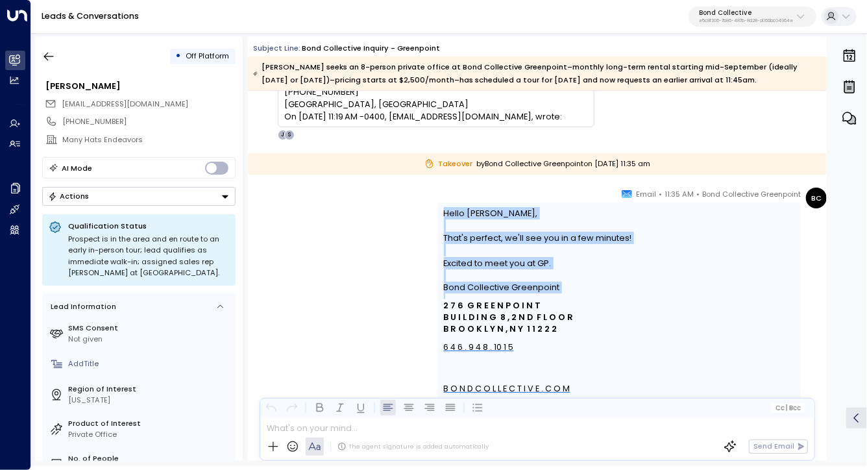
click at [578, 216] on div "Hello Grace, That's perfect, we'll see you in a few minutes! Excited to meet yo…" at bounding box center [619, 346] width 351 height 279
click at [578, 216] on div "Hello Grace," at bounding box center [619, 213] width 351 height 12
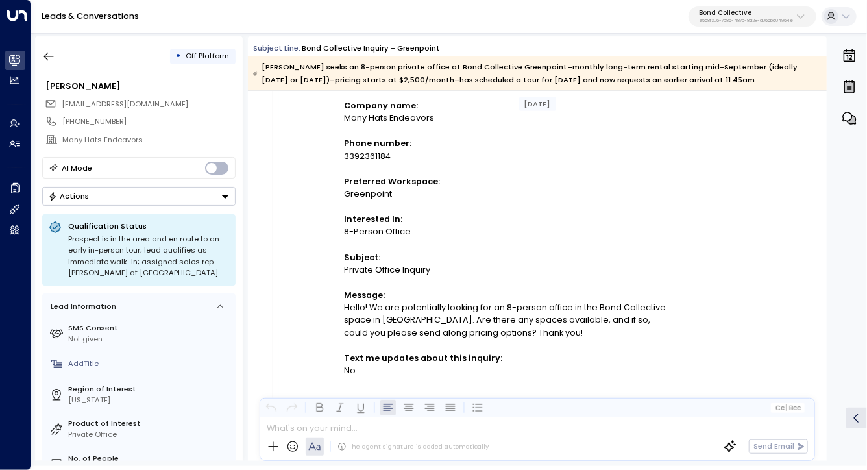
scroll to position [0, 0]
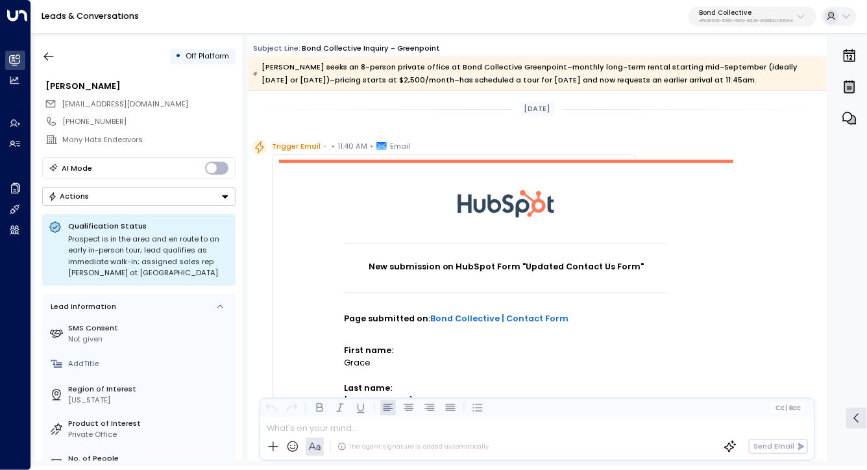
click at [564, 37] on div "Subject Line: Bond Collective Inquiry - Greenpoint Grace Pozniak seeks an 8-per…" at bounding box center [537, 63] width 579 height 55
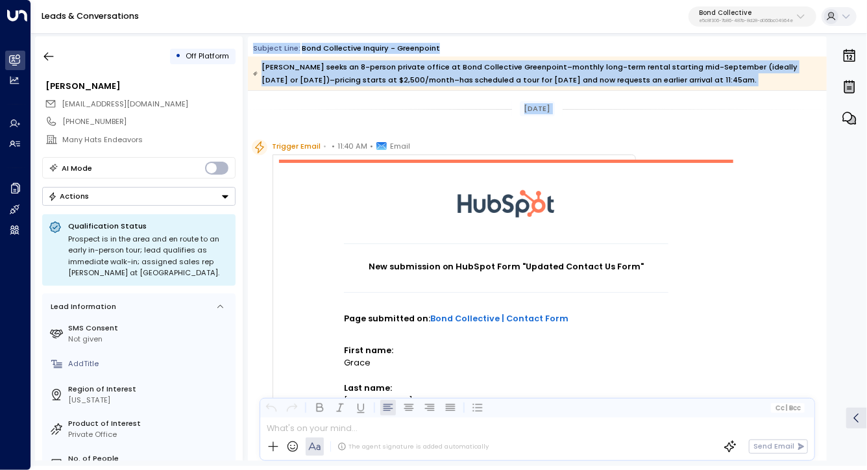
drag, startPoint x: 564, startPoint y: 37, endPoint x: 612, endPoint y: 106, distance: 84.4
click at [612, 106] on div "Subject Line: Bond Collective Inquiry - Greenpoint Grace Pozniak seeks an 8-per…" at bounding box center [537, 248] width 579 height 424
click at [612, 106] on div "Yesterday" at bounding box center [537, 108] width 579 height 15
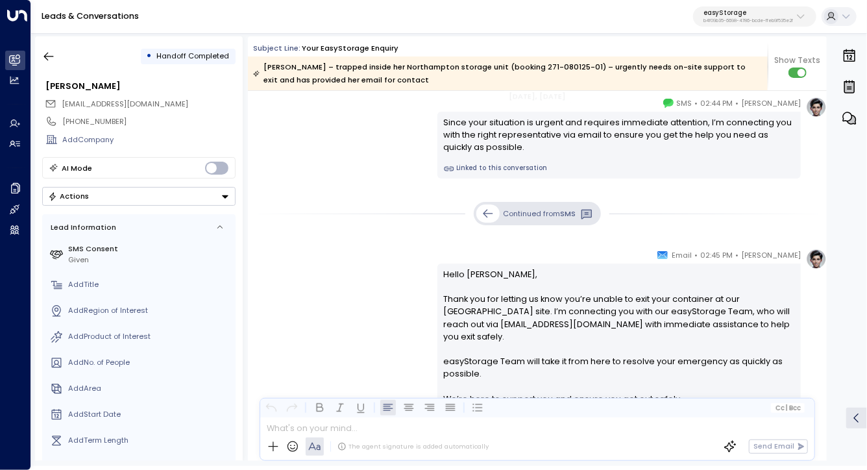
scroll to position [811, 0]
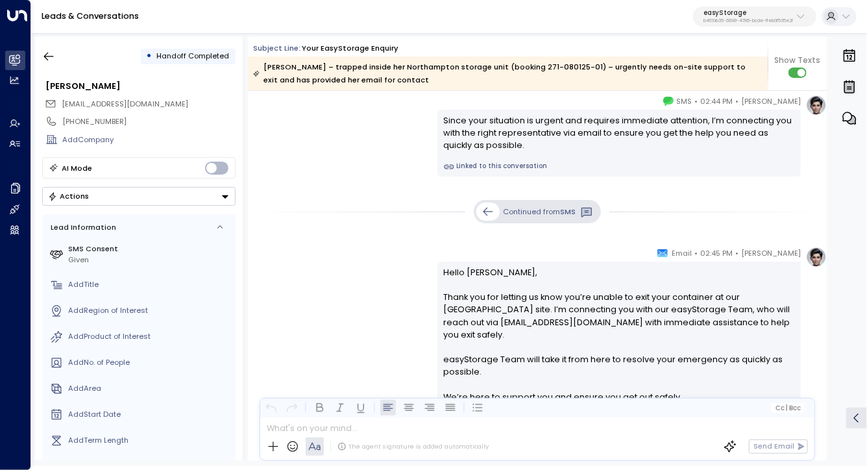
click at [481, 214] on icon at bounding box center [487, 211] width 13 height 13
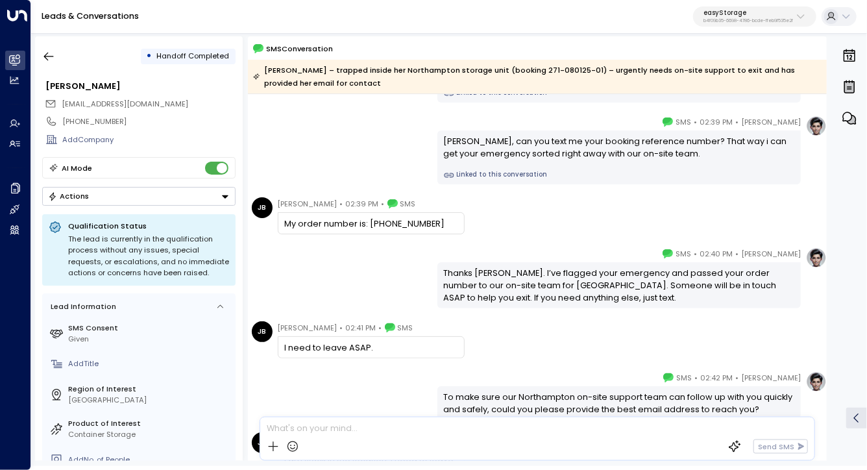
scroll to position [217, 0]
